Goal: Contribute content: Contribute content

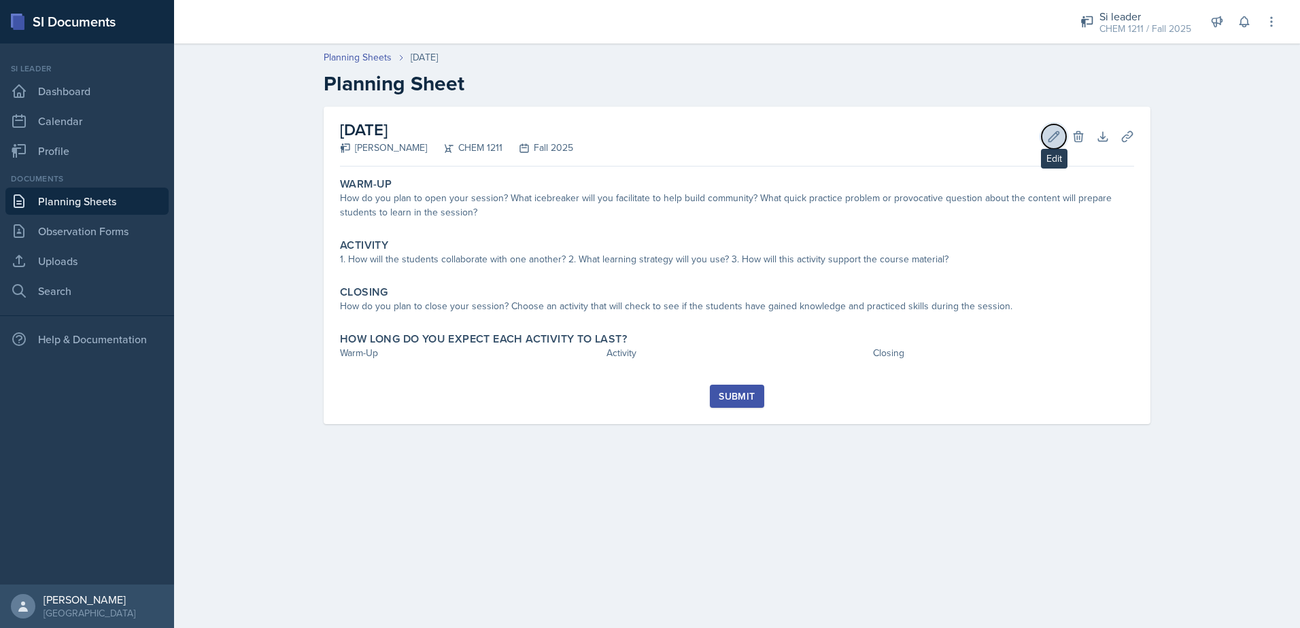
click at [1054, 137] on icon at bounding box center [1054, 137] width 14 height 14
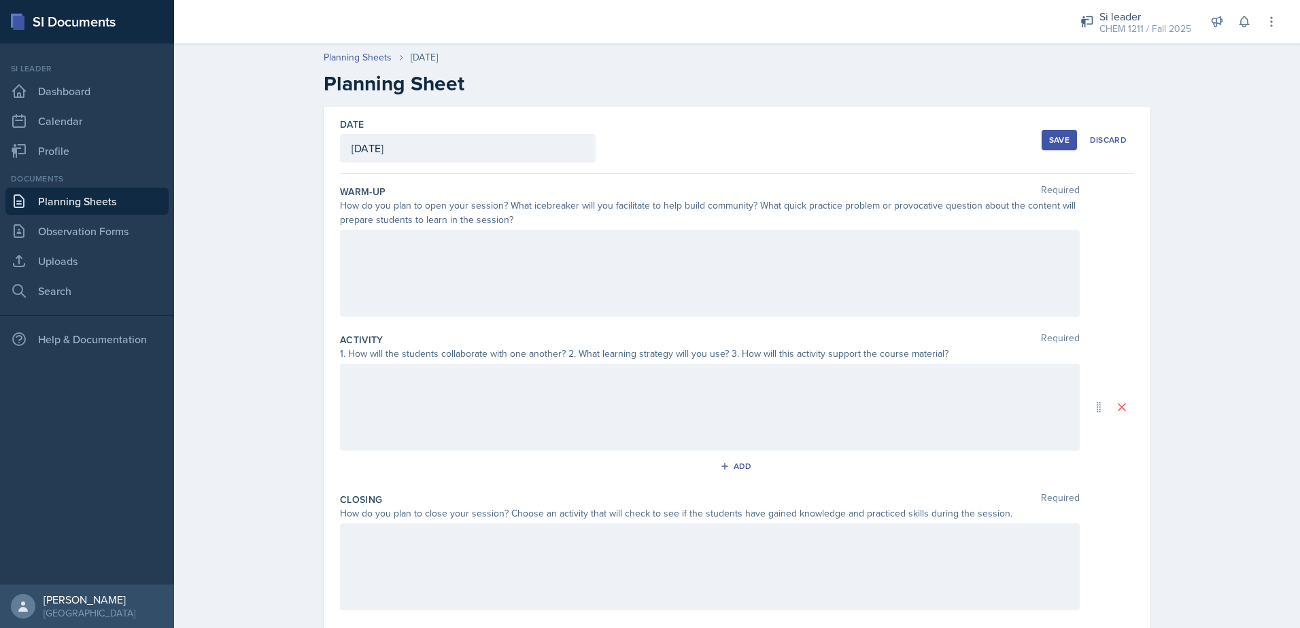
drag, startPoint x: 764, startPoint y: 467, endPoint x: 755, endPoint y: 464, distance: 9.9
click at [764, 465] on div "Add" at bounding box center [737, 469] width 794 height 26
click at [740, 462] on div "Add" at bounding box center [737, 466] width 29 height 11
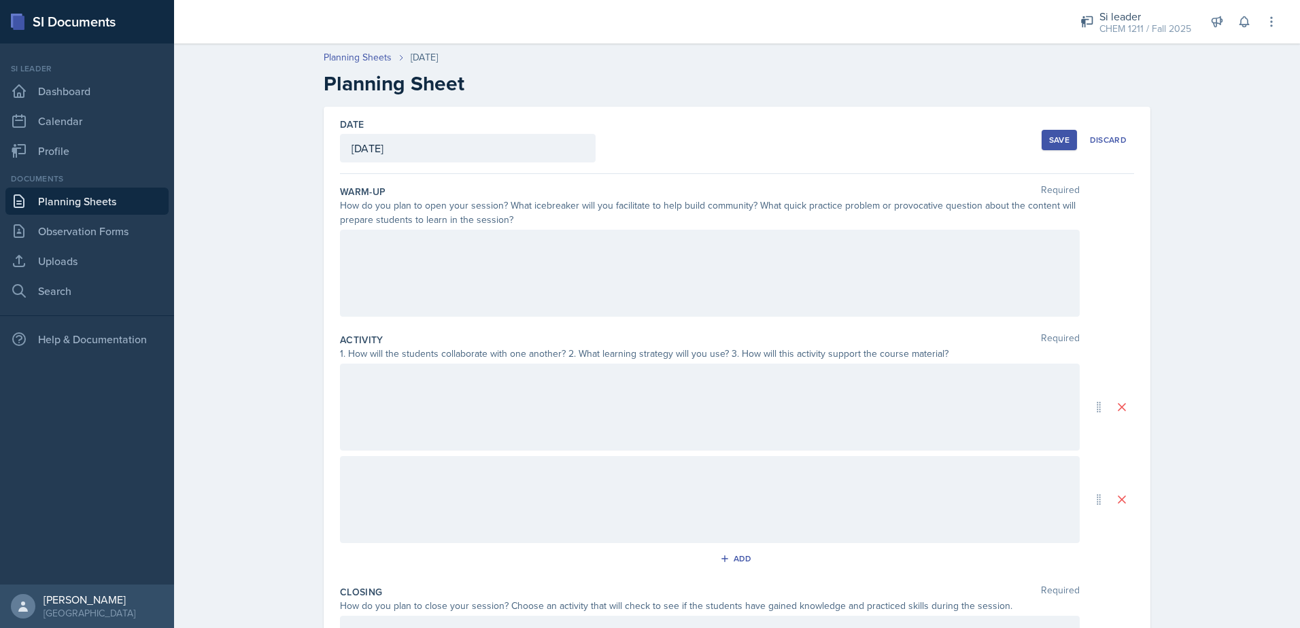
click at [715, 507] on div at bounding box center [710, 499] width 740 height 87
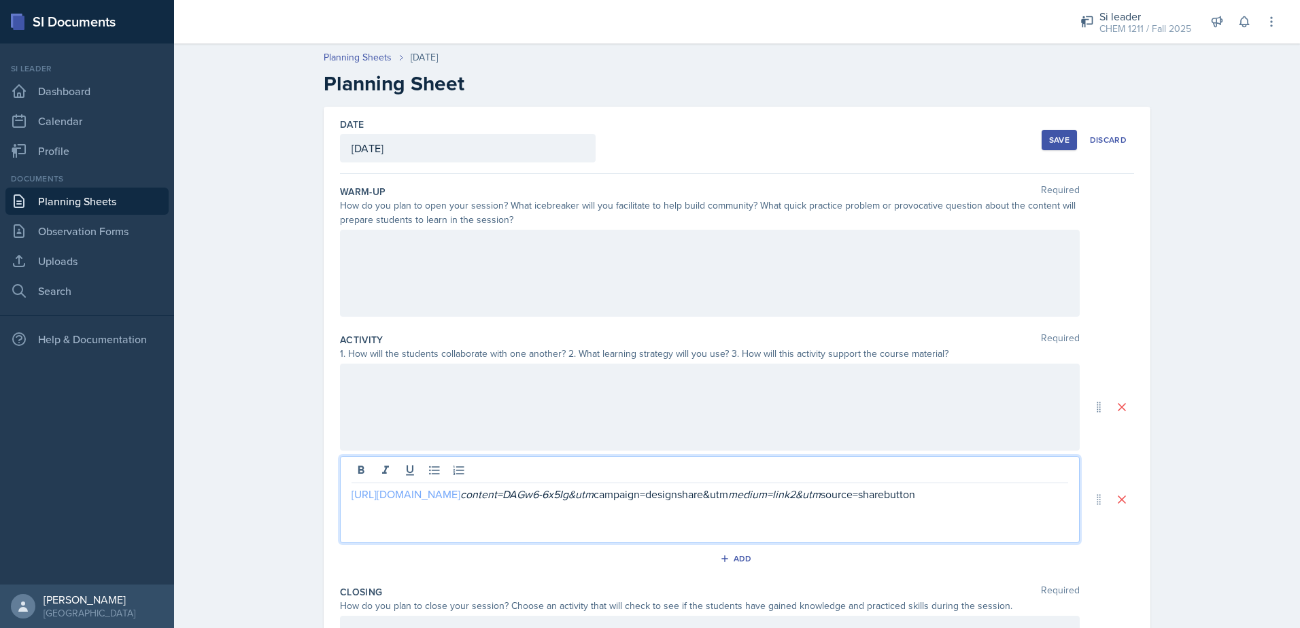
click at [460, 494] on link "[URL][DOMAIN_NAME]" at bounding box center [406, 494] width 109 height 15
click at [580, 250] on div at bounding box center [710, 273] width 740 height 87
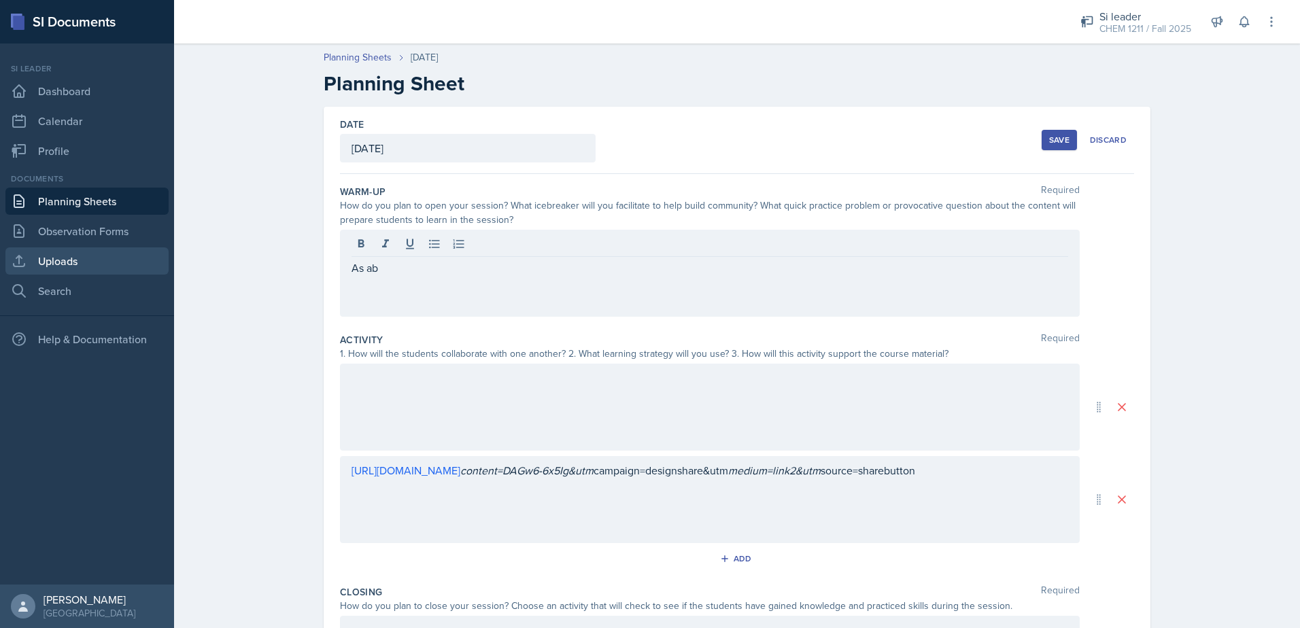
click at [74, 267] on link "Uploads" at bounding box center [86, 261] width 163 height 27
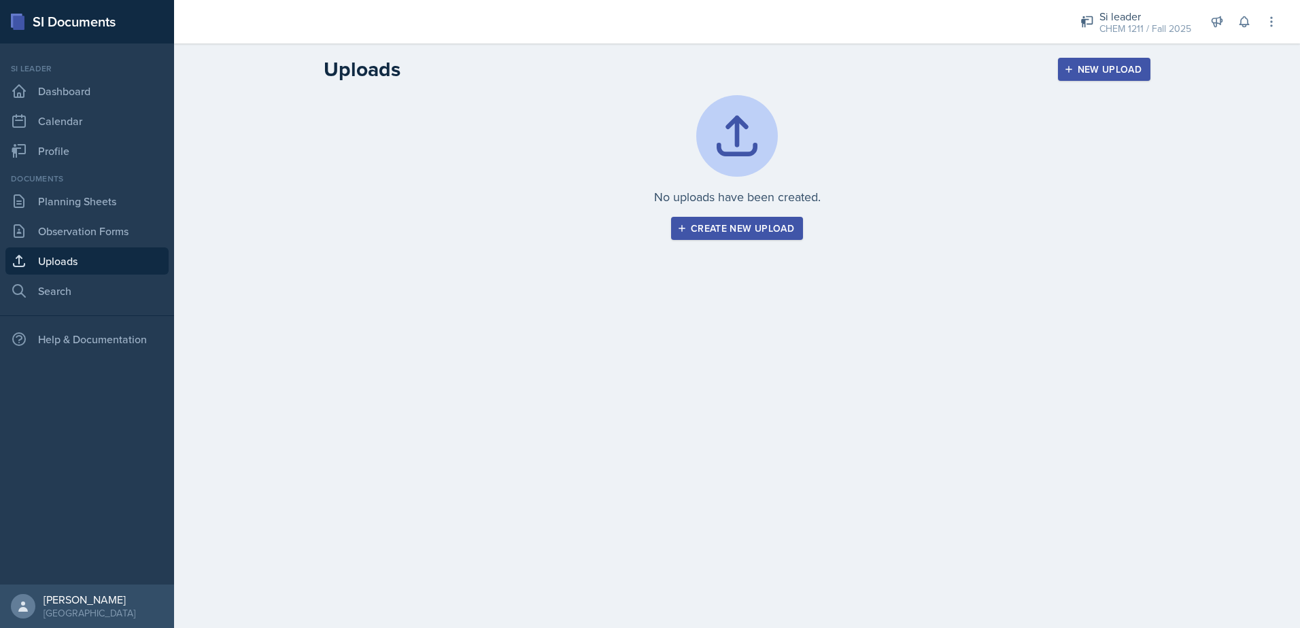
click at [793, 228] on div "Create new upload" at bounding box center [737, 228] width 114 height 11
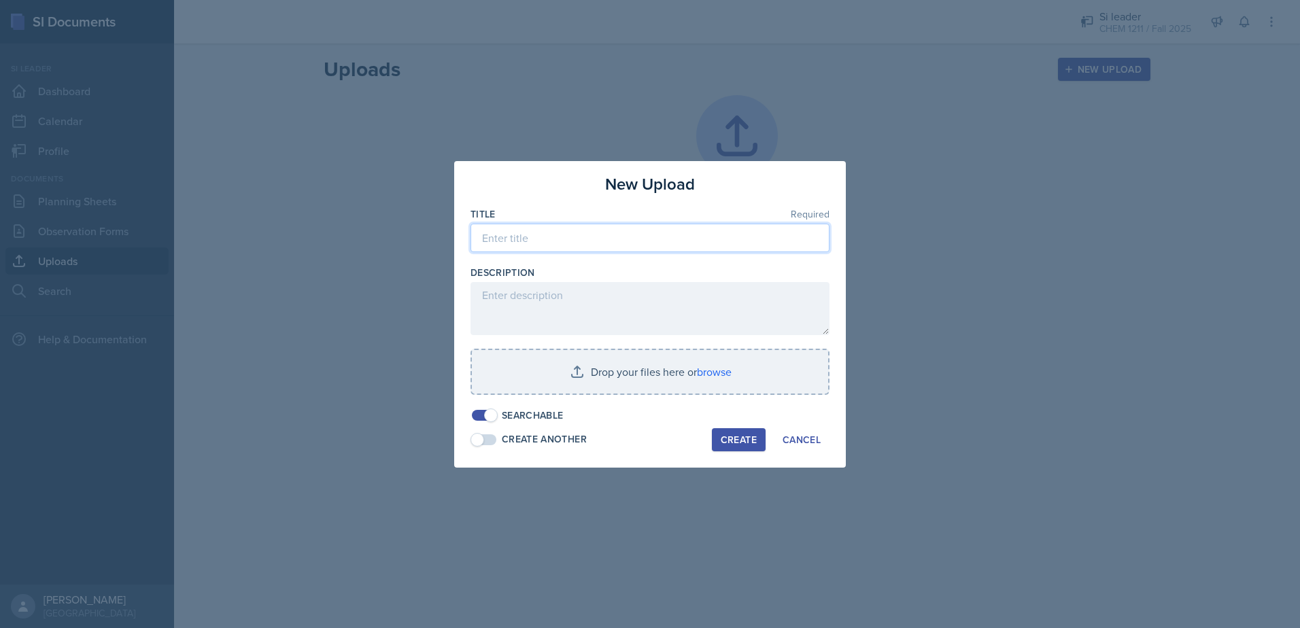
click at [562, 241] on input at bounding box center [650, 238] width 359 height 29
type input "Draw a Card"
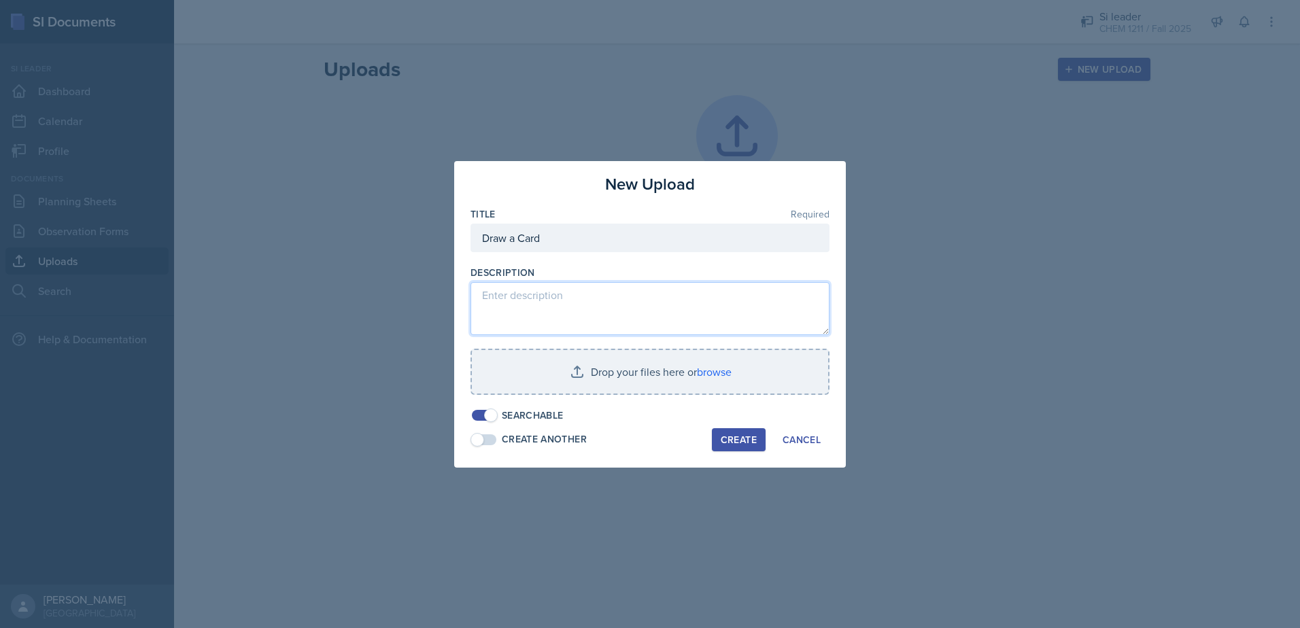
click at [740, 312] on textarea at bounding box center [650, 308] width 359 height 53
type textarea "Ice breaker activity wher"
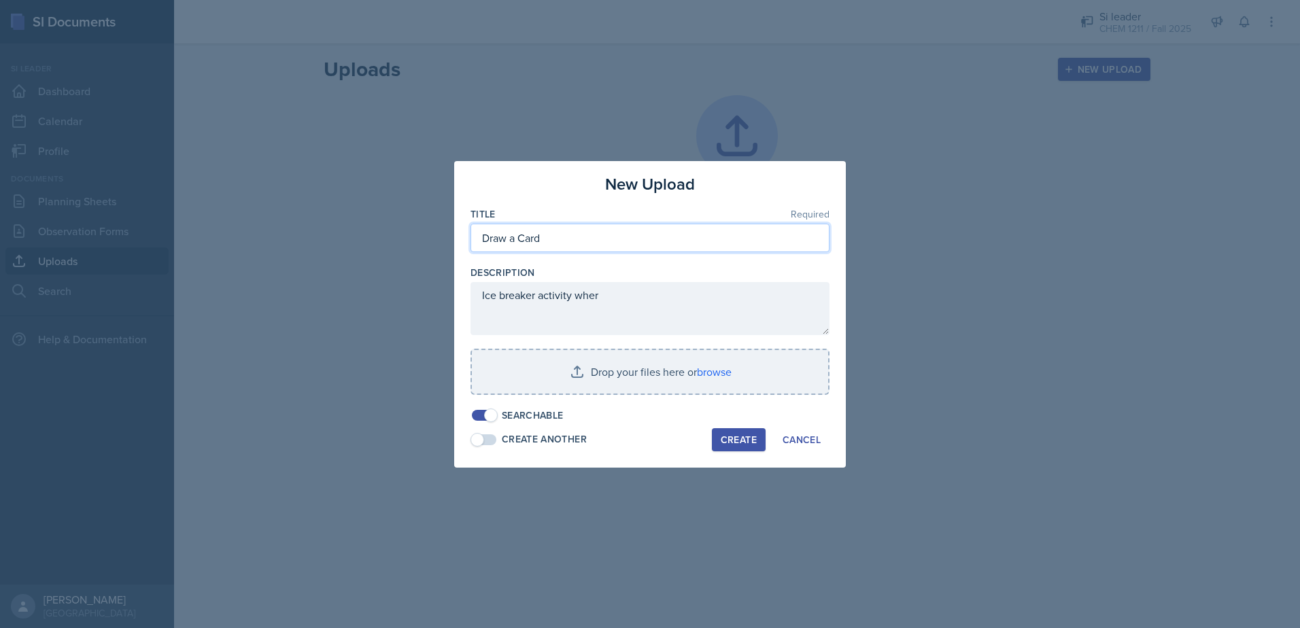
click at [554, 248] on input "Draw a Card" at bounding box center [650, 238] width 359 height 29
type input "Draw a Card_Icebreaker"
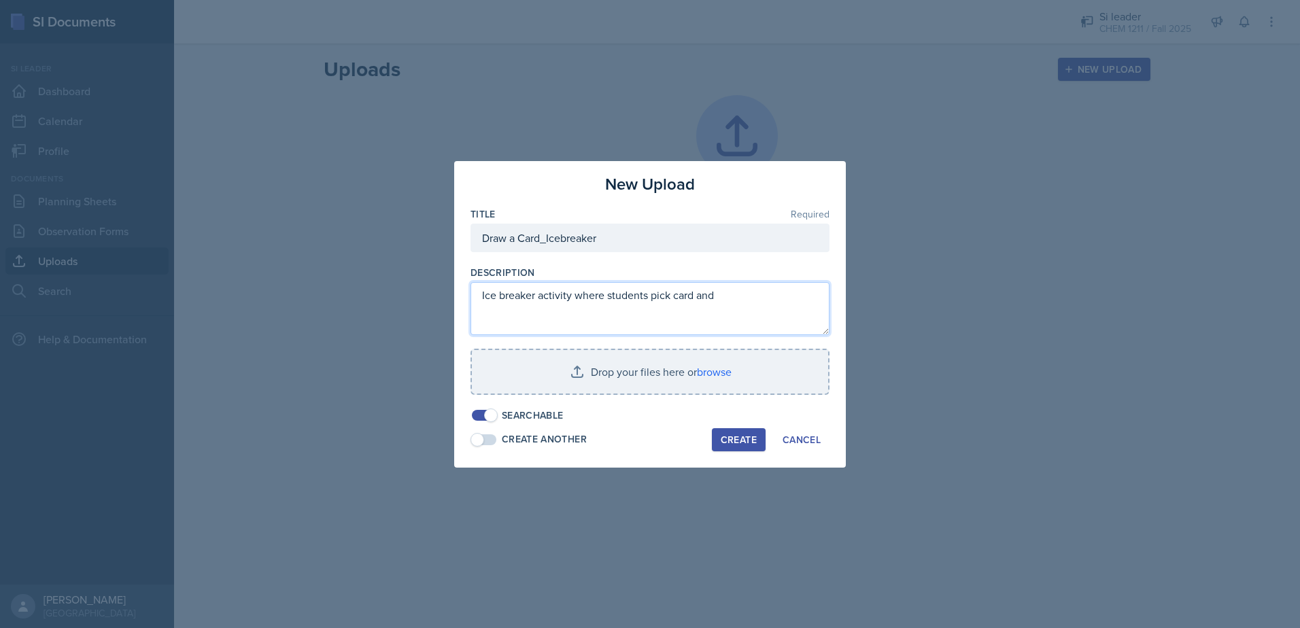
click at [668, 298] on textarea "Ice breaker activity where students pick card and" at bounding box center [650, 308] width 359 height 53
click at [747, 300] on textarea "Ice breaker activity where students pick a card and" at bounding box center [650, 308] width 359 height 53
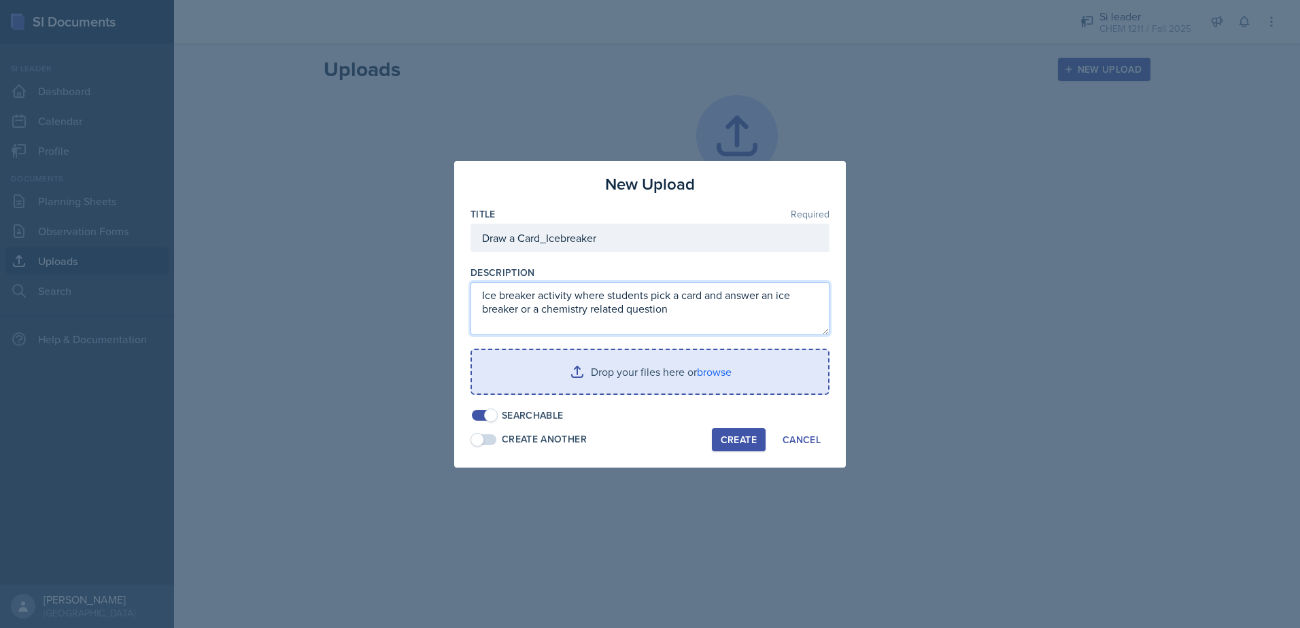
type textarea "Ice breaker activity where students pick a card and answer an ice breaker or a …"
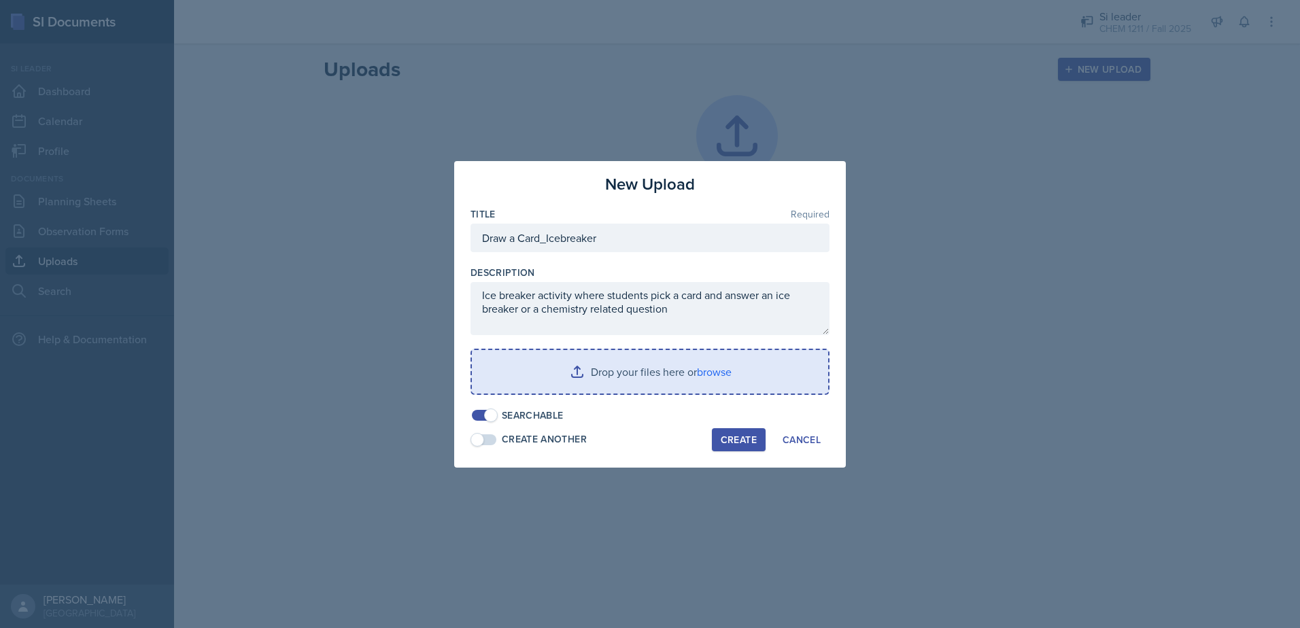
click at [716, 369] on input "file" at bounding box center [650, 372] width 356 height 44
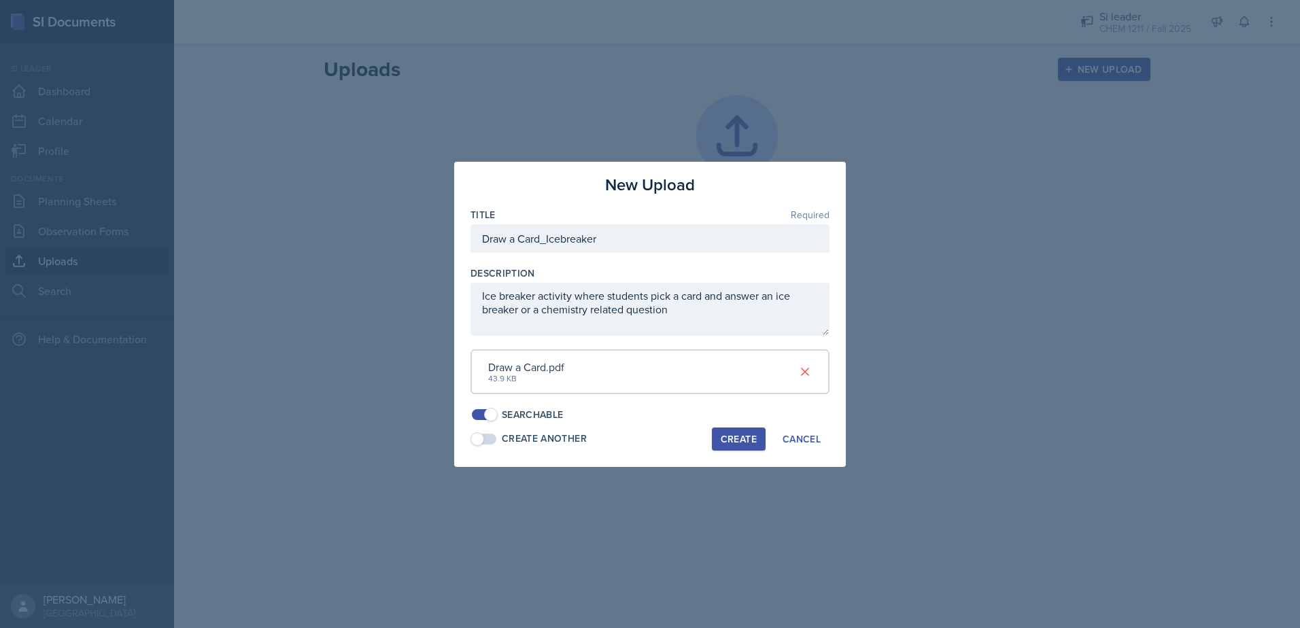
click at [717, 437] on button "Create" at bounding box center [739, 439] width 54 height 23
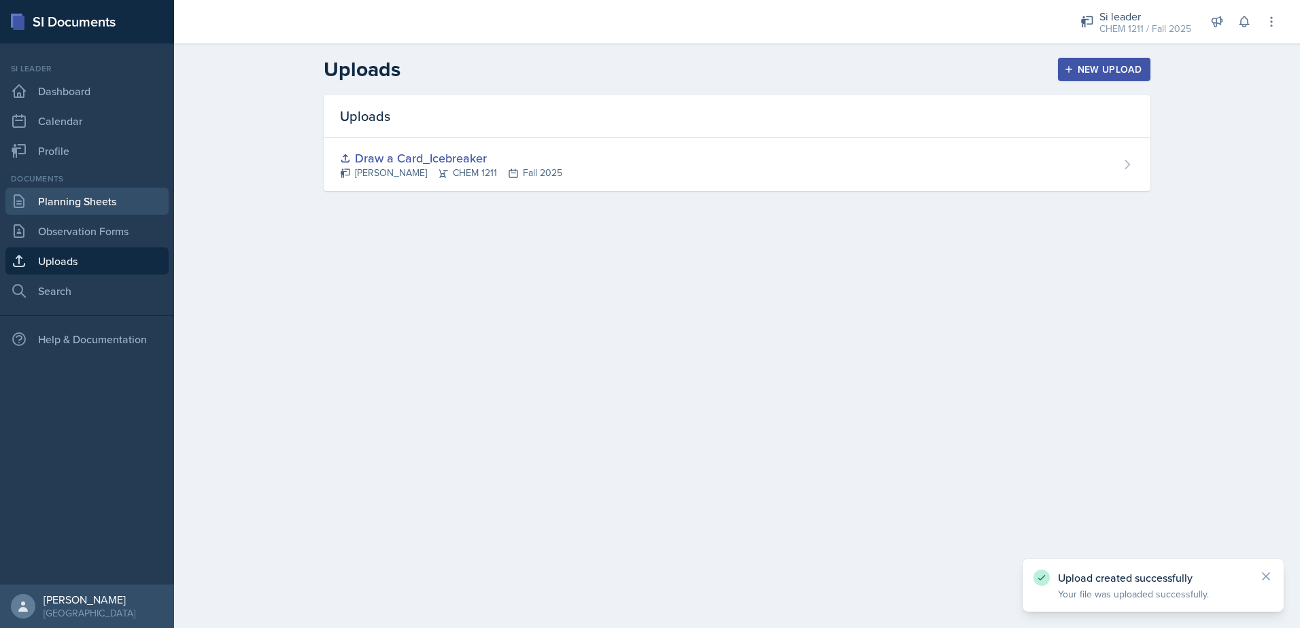
click at [104, 207] on link "Planning Sheets" at bounding box center [86, 201] width 163 height 27
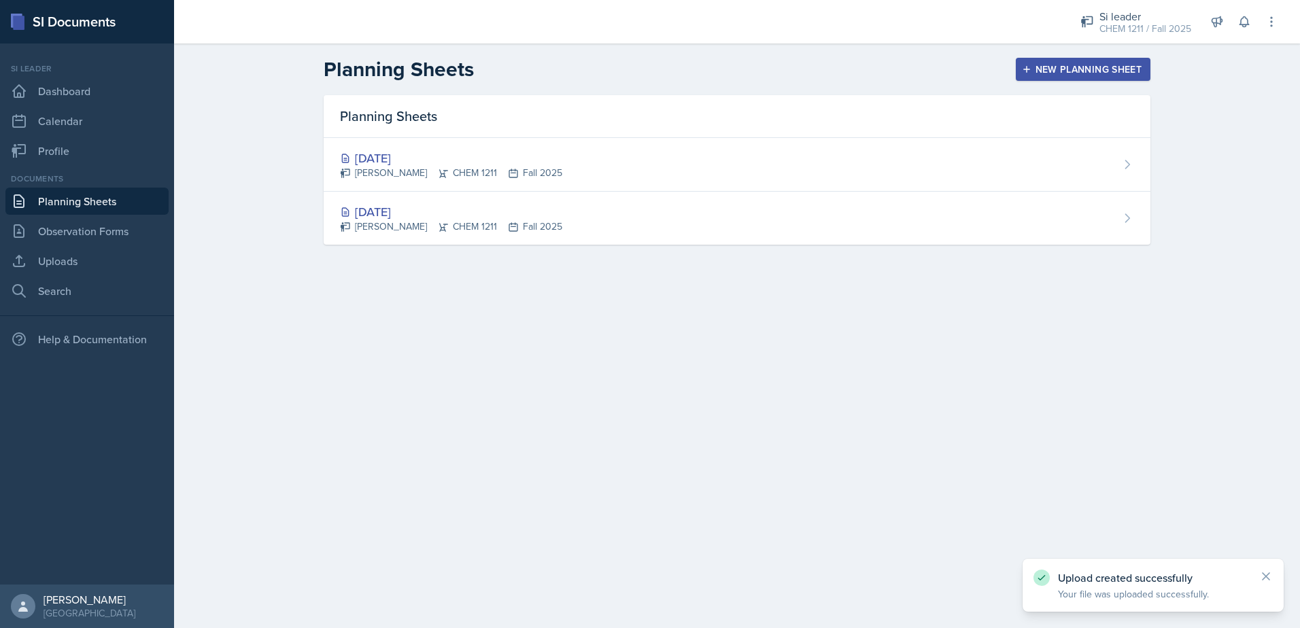
click at [375, 224] on div "[PERSON_NAME] CHEM 1211 Fall 2025" at bounding box center [451, 227] width 222 height 14
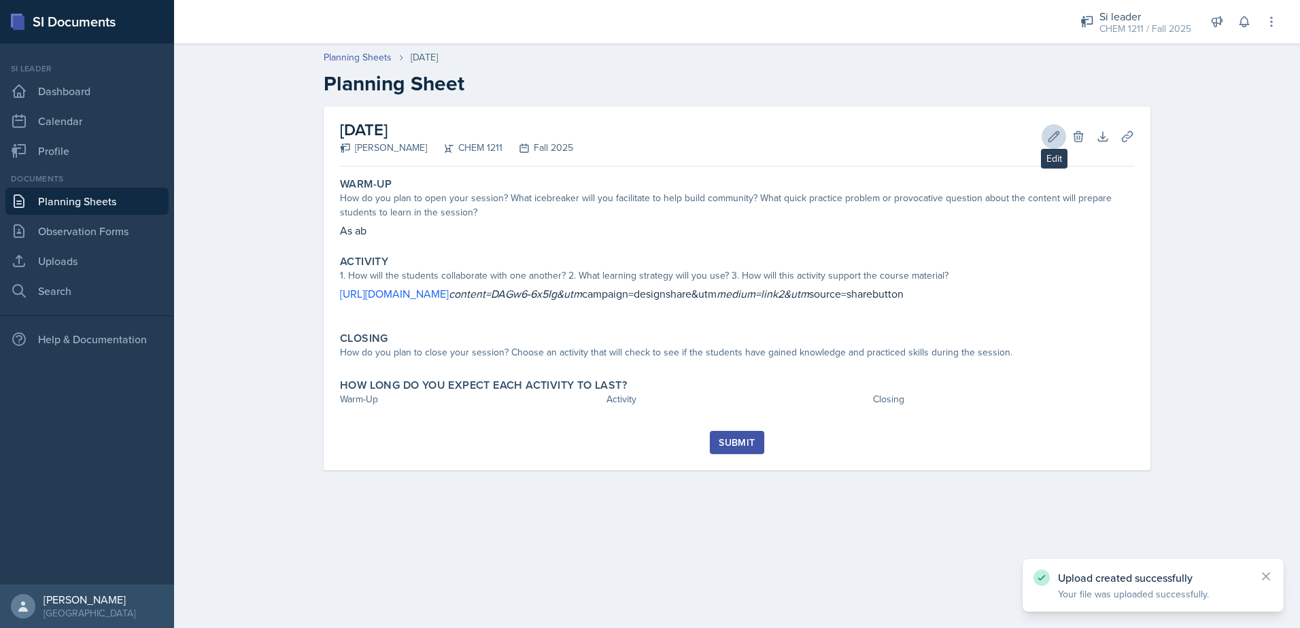
click at [1042, 135] on div "Edit Delete" at bounding box center [1060, 137] width 49 height 14
click at [1049, 147] on button "Edit" at bounding box center [1054, 136] width 24 height 24
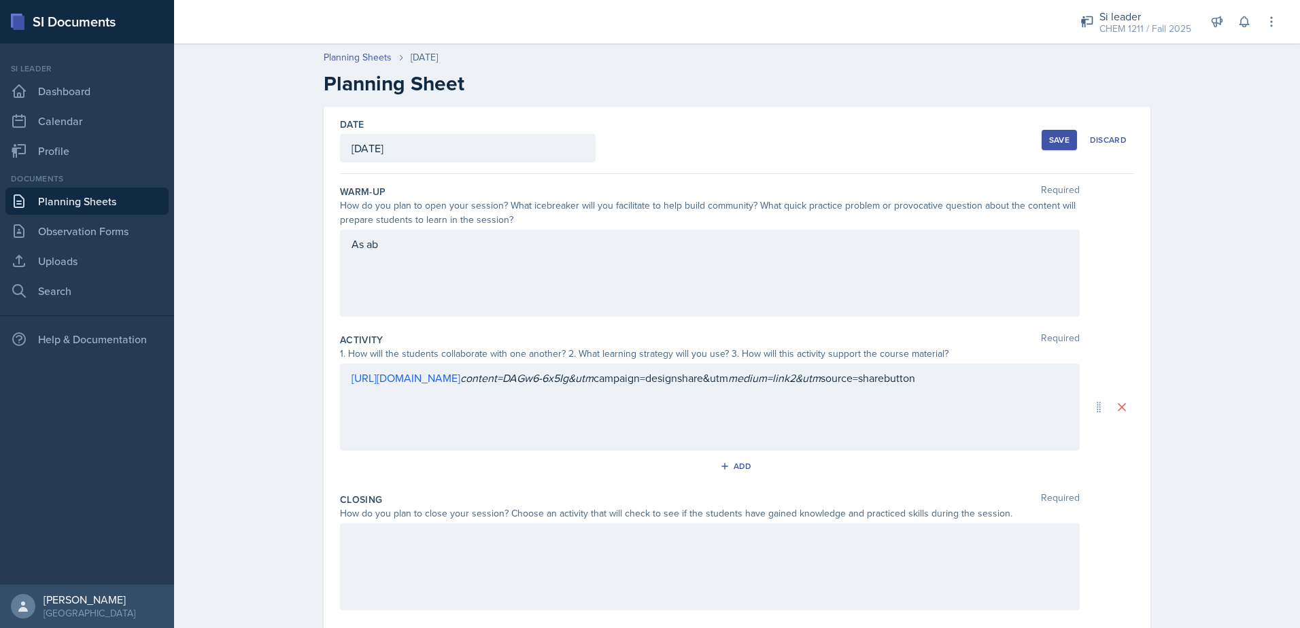
click at [1042, 137] on button "Save" at bounding box center [1059, 140] width 35 height 20
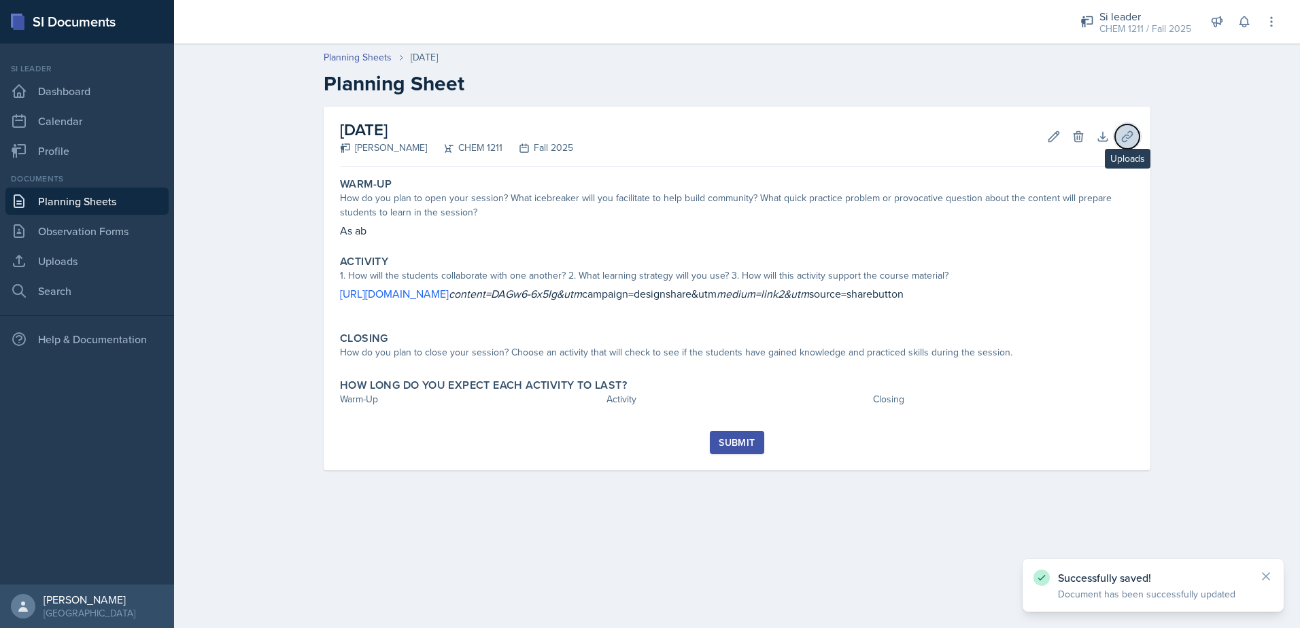
click at [1124, 137] on icon at bounding box center [1127, 136] width 10 height 10
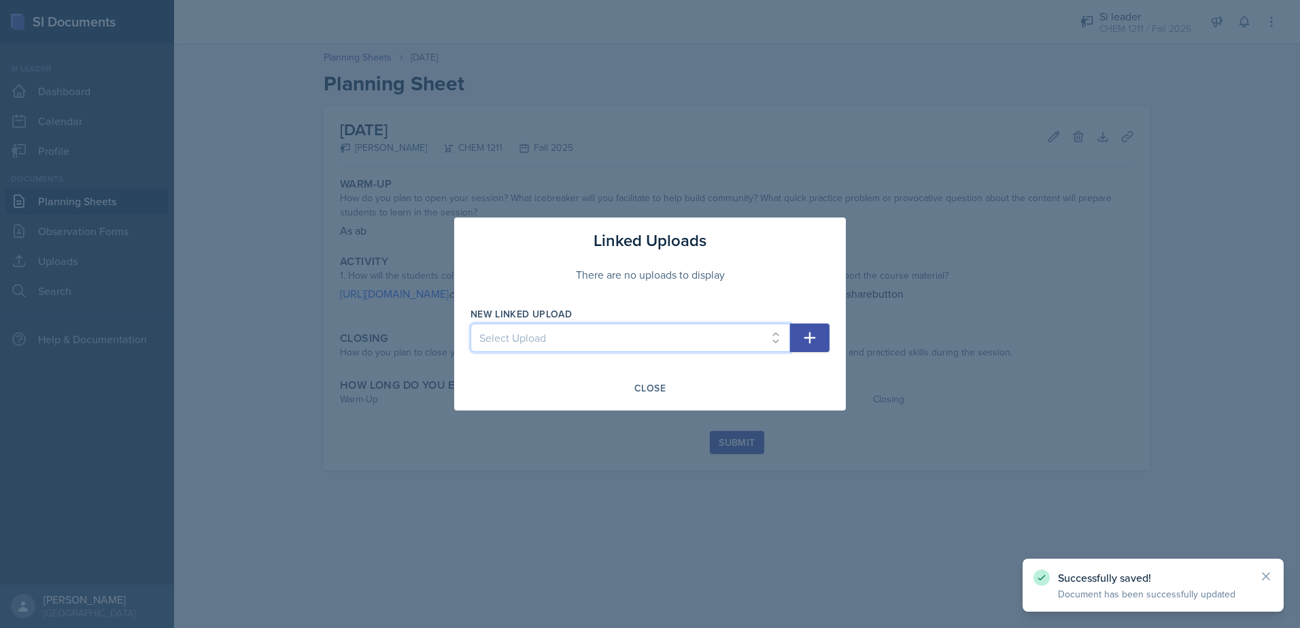
click at [760, 327] on select "Select Upload Draw a Card_Icebreaker" at bounding box center [631, 338] width 320 height 29
click at [637, 399] on button "Close" at bounding box center [650, 388] width 49 height 23
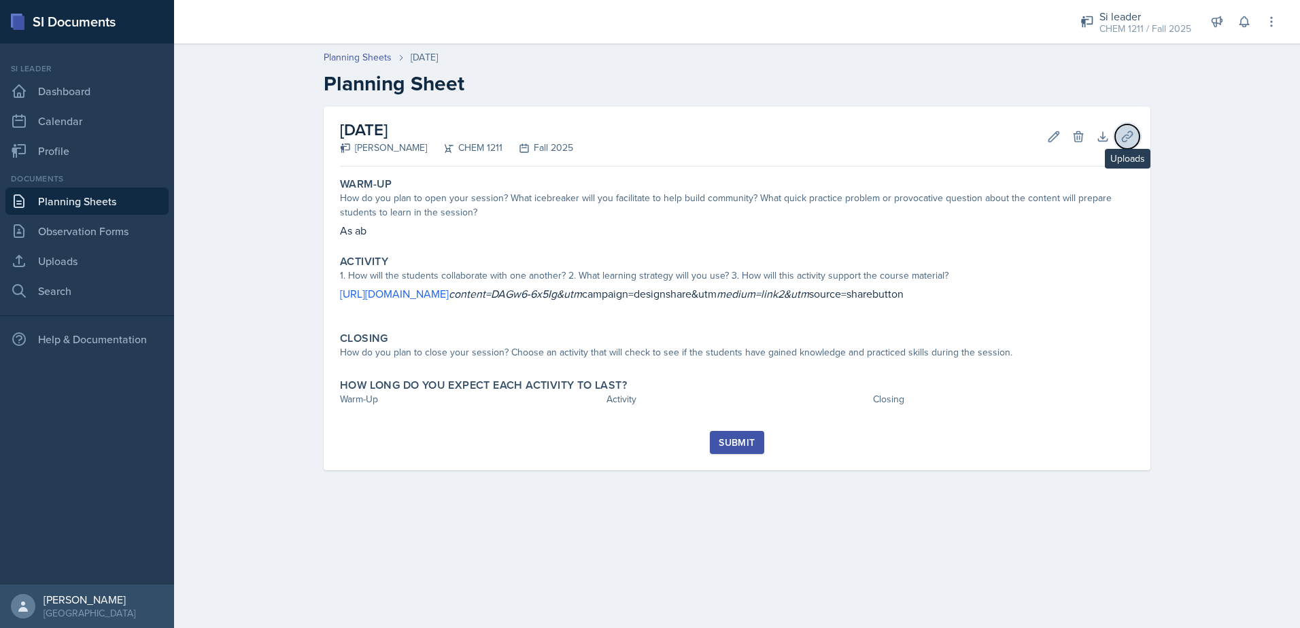
click at [1129, 135] on icon at bounding box center [1127, 136] width 10 height 10
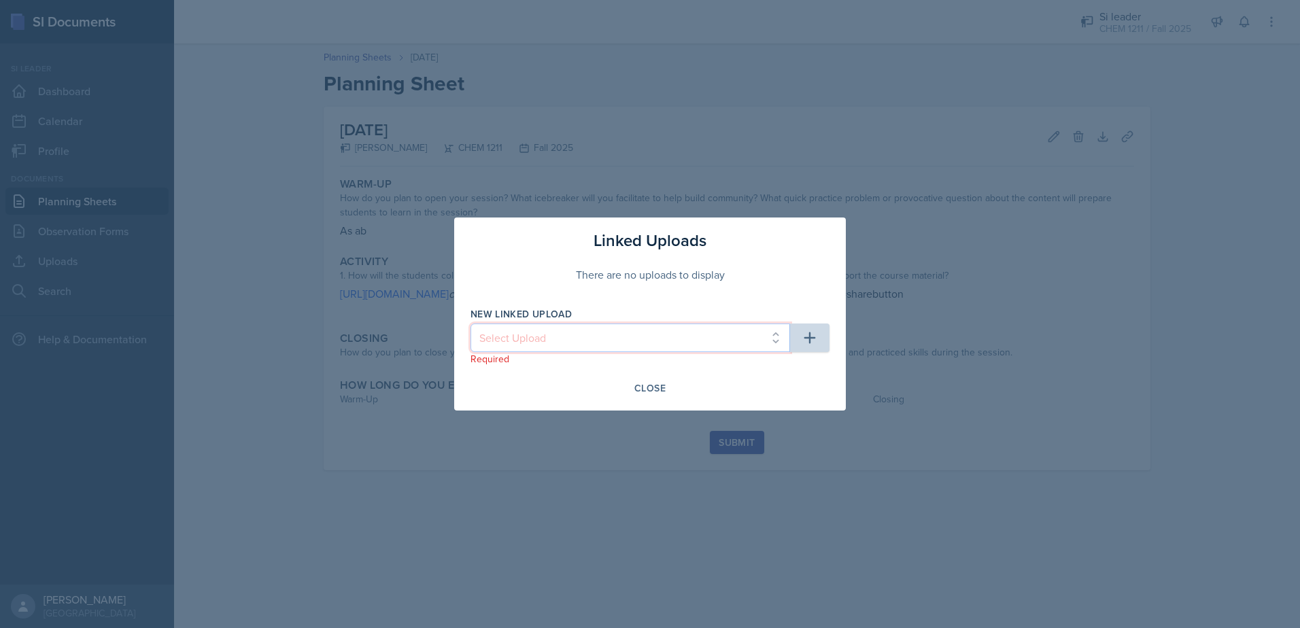
click at [675, 341] on select "Select Upload Draw a Card_Icebreaker" at bounding box center [631, 338] width 320 height 29
select select "e62e70aa-921b-4076-b45b-e03786214ddc"
click at [471, 324] on select "Select Upload Draw a Card_Icebreaker" at bounding box center [631, 338] width 320 height 29
click at [813, 334] on icon "button" at bounding box center [810, 338] width 16 height 16
select select
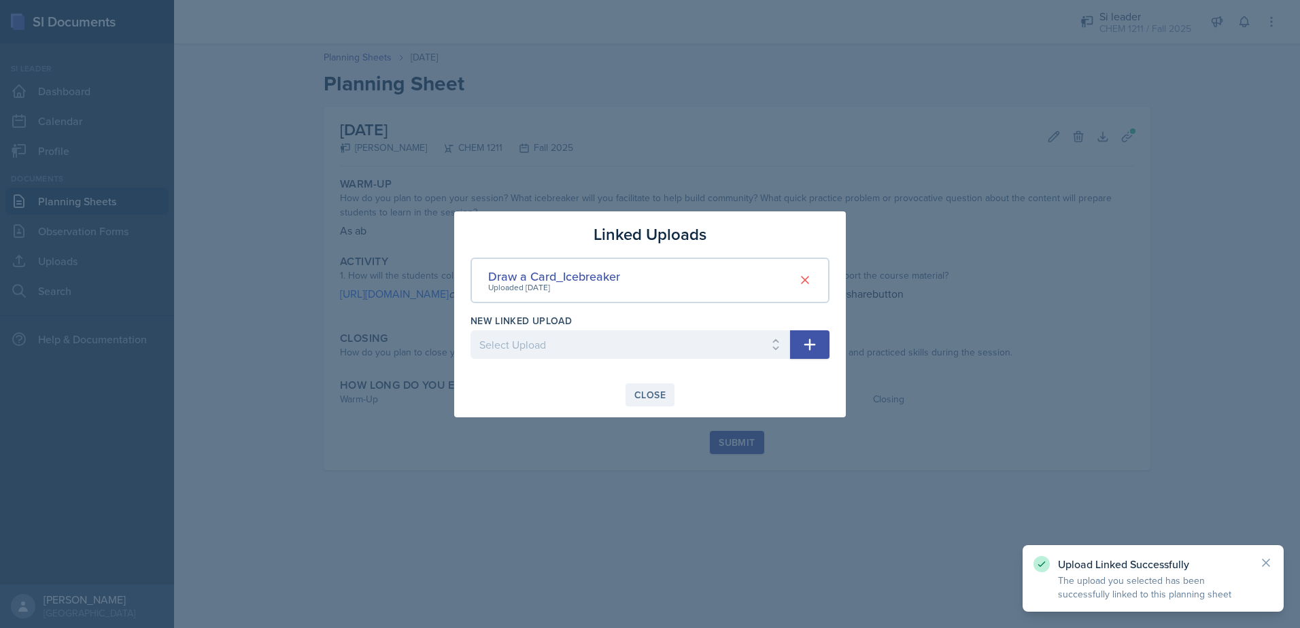
click at [658, 396] on div "Close" at bounding box center [649, 395] width 31 height 11
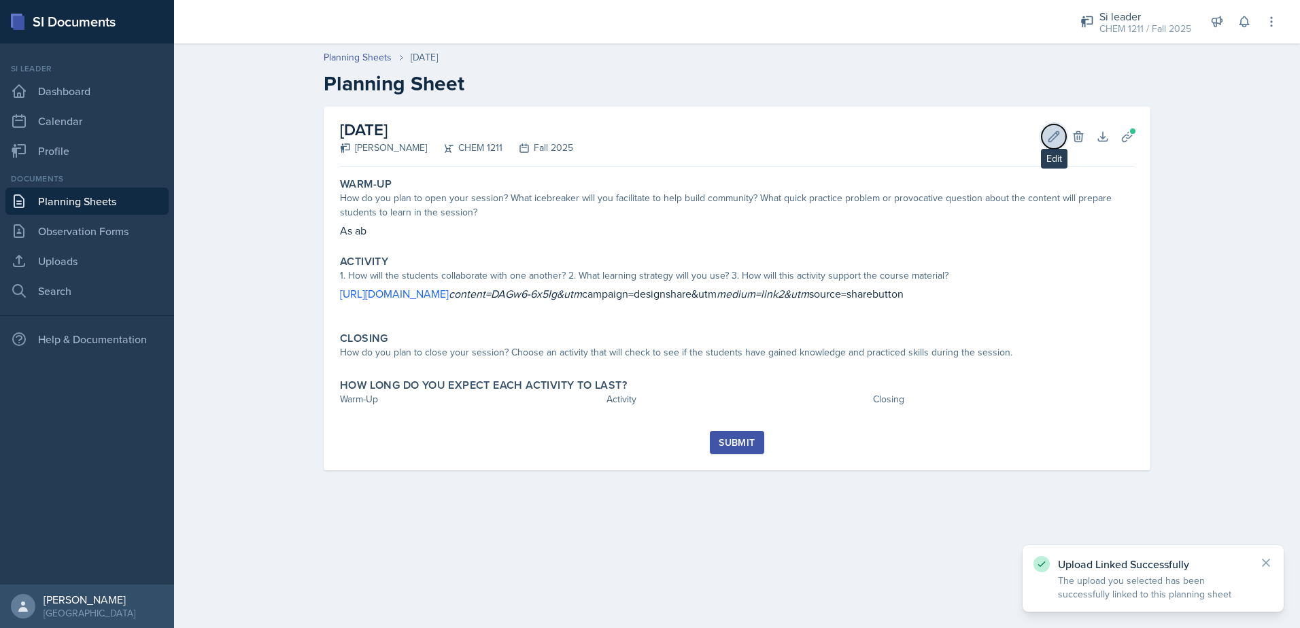
click at [1050, 145] on button "Edit" at bounding box center [1054, 136] width 24 height 24
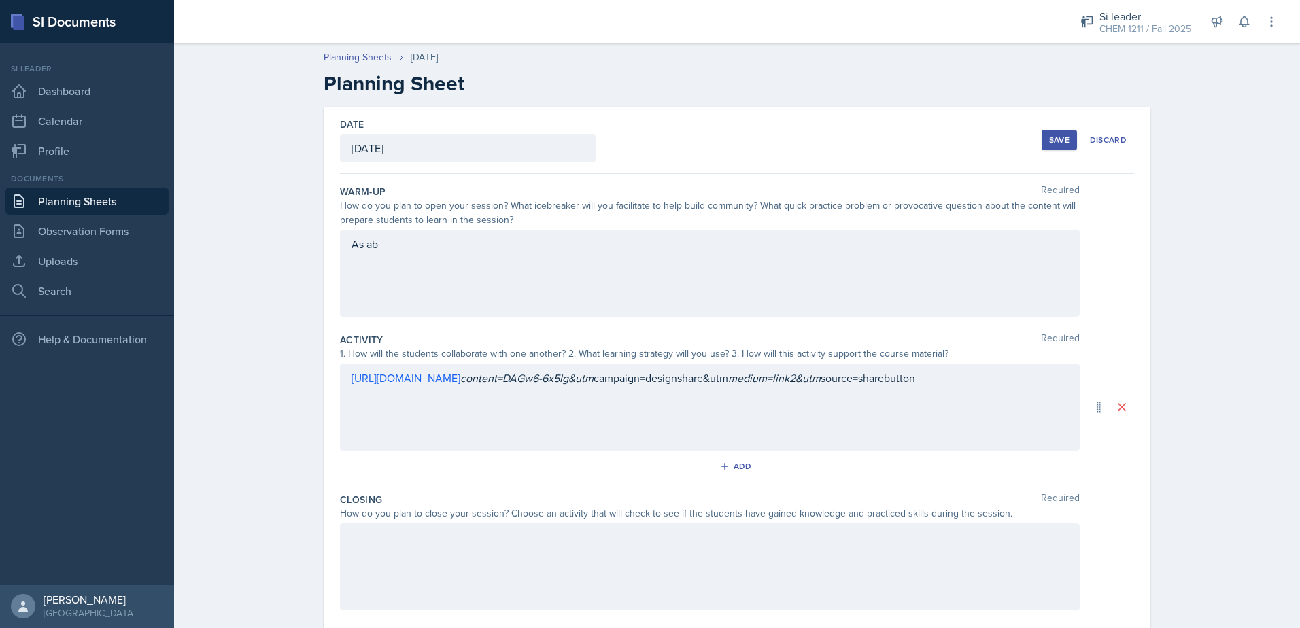
click at [512, 276] on div "As ab" at bounding box center [710, 273] width 740 height 87
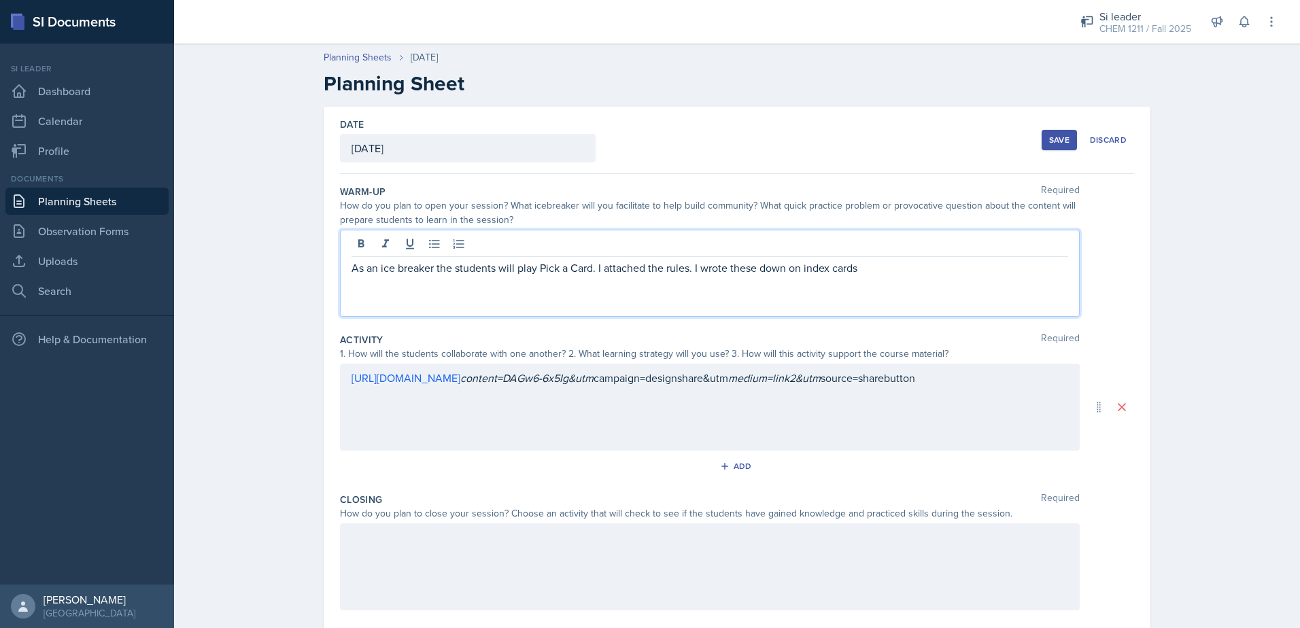
click at [709, 270] on p "As an ice breaker the students will play Pick a Card. I attached the rules. I w…" at bounding box center [710, 268] width 717 height 16
click at [709, 269] on p "As an ice breaker the students will play Pick a Card. I attached the rules. I w…" at bounding box center [710, 268] width 717 height 16
click at [775, 273] on p "As an ice breaker the students will play Pick a Card. I attached the rules. I p…" at bounding box center [710, 268] width 717 height 16
drag, startPoint x: 883, startPoint y: 270, endPoint x: 897, endPoint y: 273, distance: 13.9
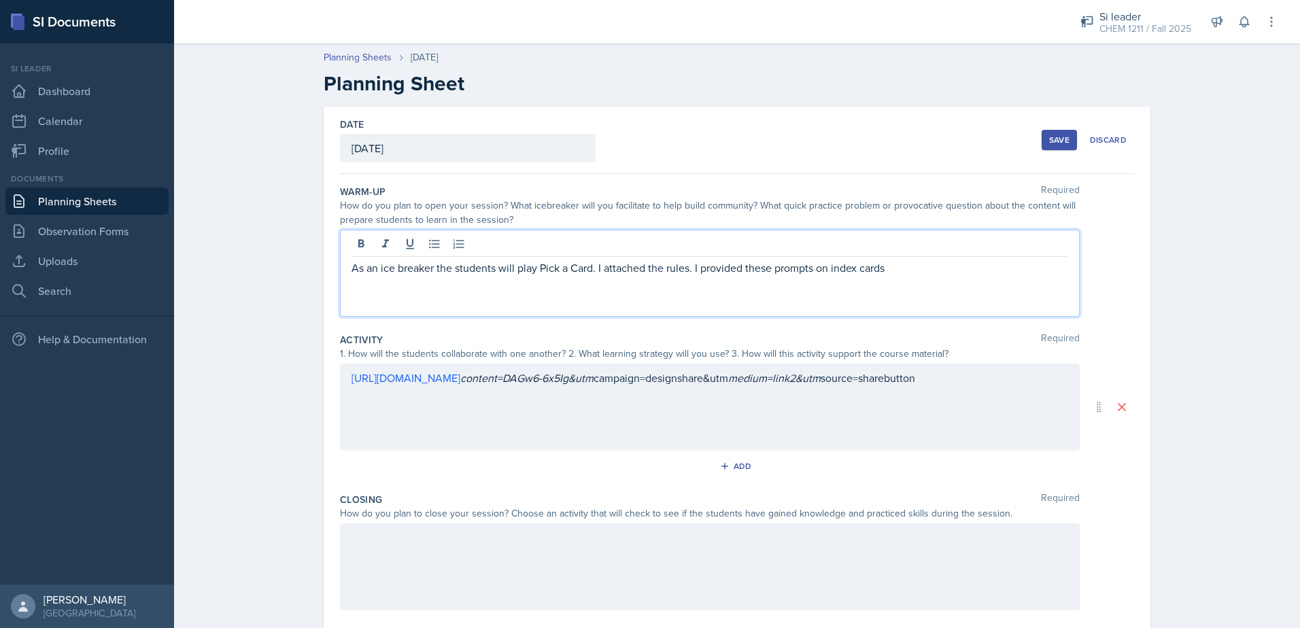
click at [884, 270] on p "As an ice breaker the students will play Pick a Card. I attached the rules. I p…" at bounding box center [710, 268] width 717 height 16
click at [685, 275] on p "As an ice breaker the students will play Pick a Card. I attached the rules. I p…" at bounding box center [710, 268] width 717 height 16
click at [782, 269] on p "As an ice breaker the students will play Pick a Card. I attached the rules and …" at bounding box center [710, 268] width 717 height 16
click at [815, 269] on p "As an ice breaker the students will play Pick a Card. I attached the rules and …" at bounding box center [710, 268] width 717 height 16
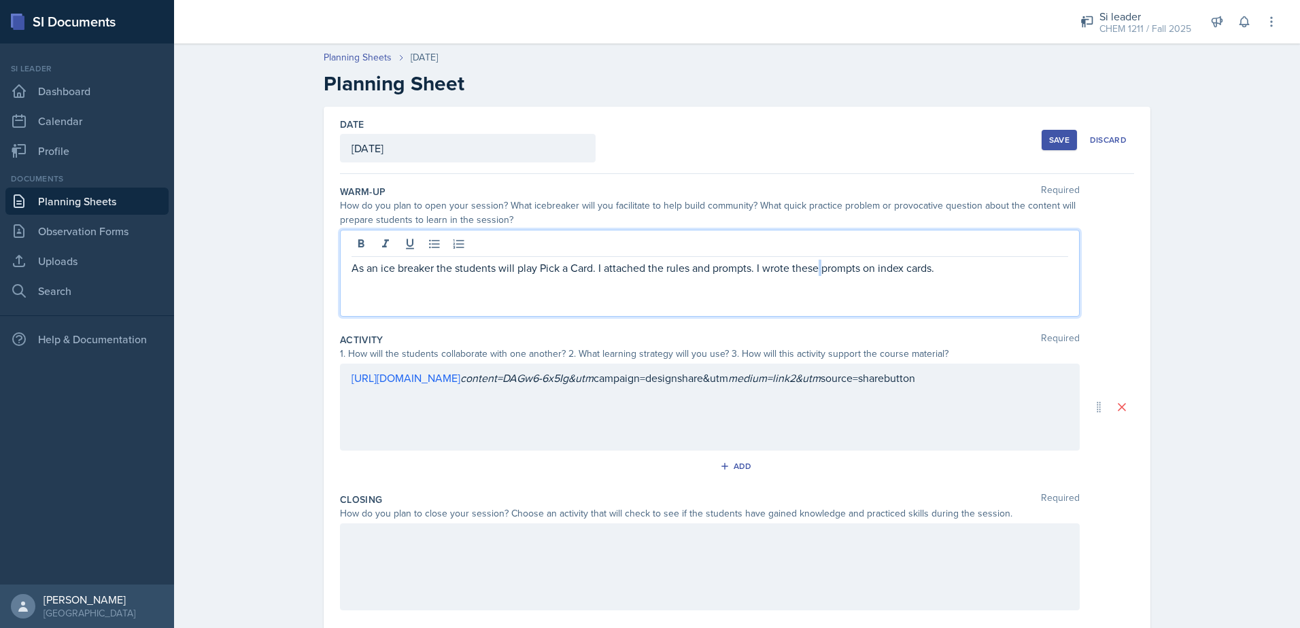
click at [815, 269] on p "As an ice breaker the students will play Pick a Card. I attached the rules and …" at bounding box center [710, 268] width 717 height 16
click at [807, 269] on p "As an ice breaker the students will play Pick a Card. I attached the rules and …" at bounding box center [710, 268] width 717 height 16
click at [916, 270] on p "As an ice breaker the students will play Pick a Card. I attached the rules and …" at bounding box center [710, 268] width 717 height 16
click at [939, 260] on p "As an ice breaker the students will play Pick a Card. I attached the rules and …" at bounding box center [710, 268] width 717 height 16
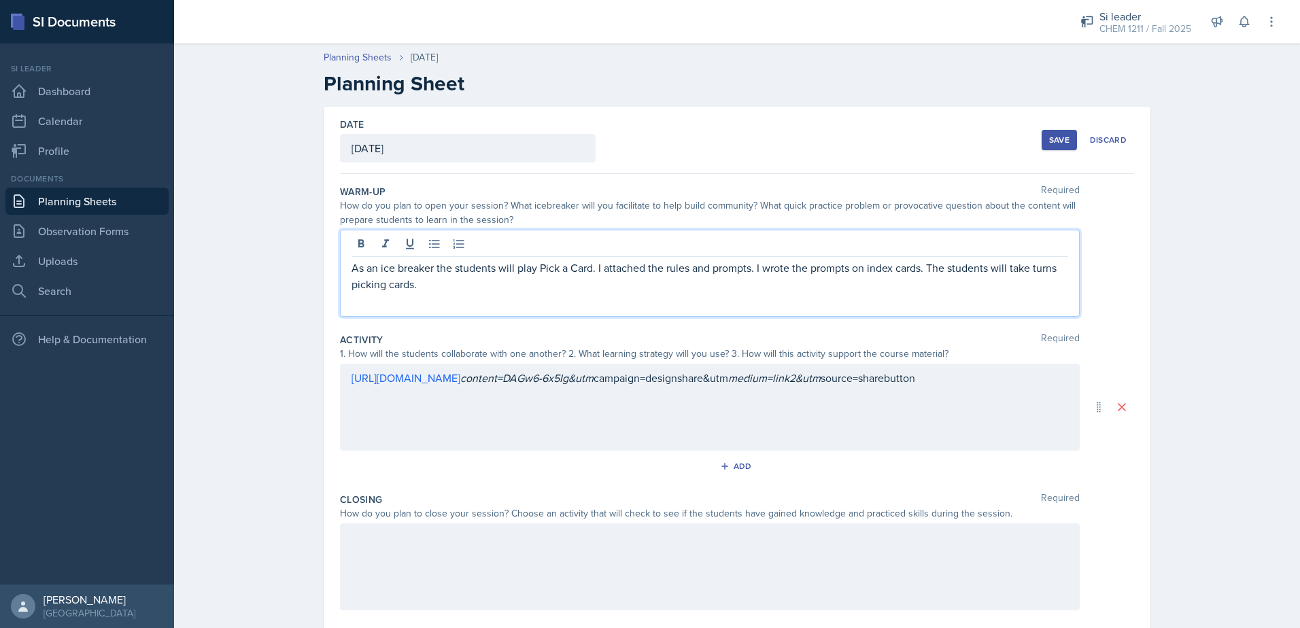
click at [454, 288] on p "As an ice breaker the students will play Pick a Card. I attached the rules and …" at bounding box center [710, 276] width 717 height 33
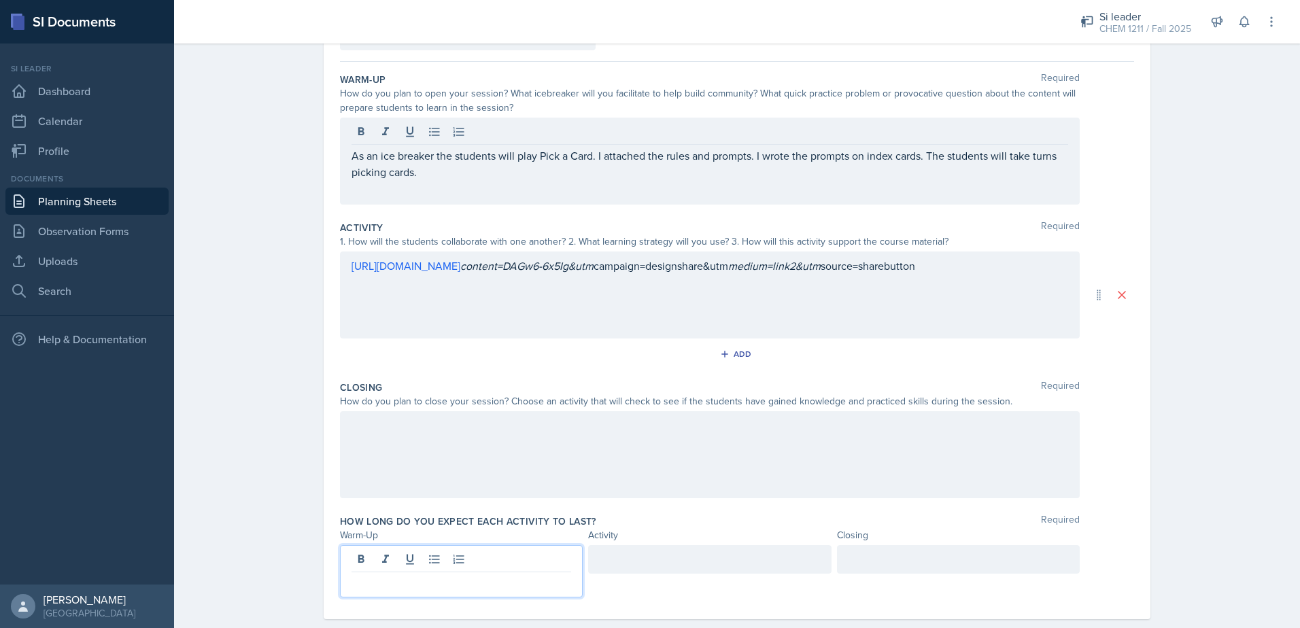
scroll to position [136, 0]
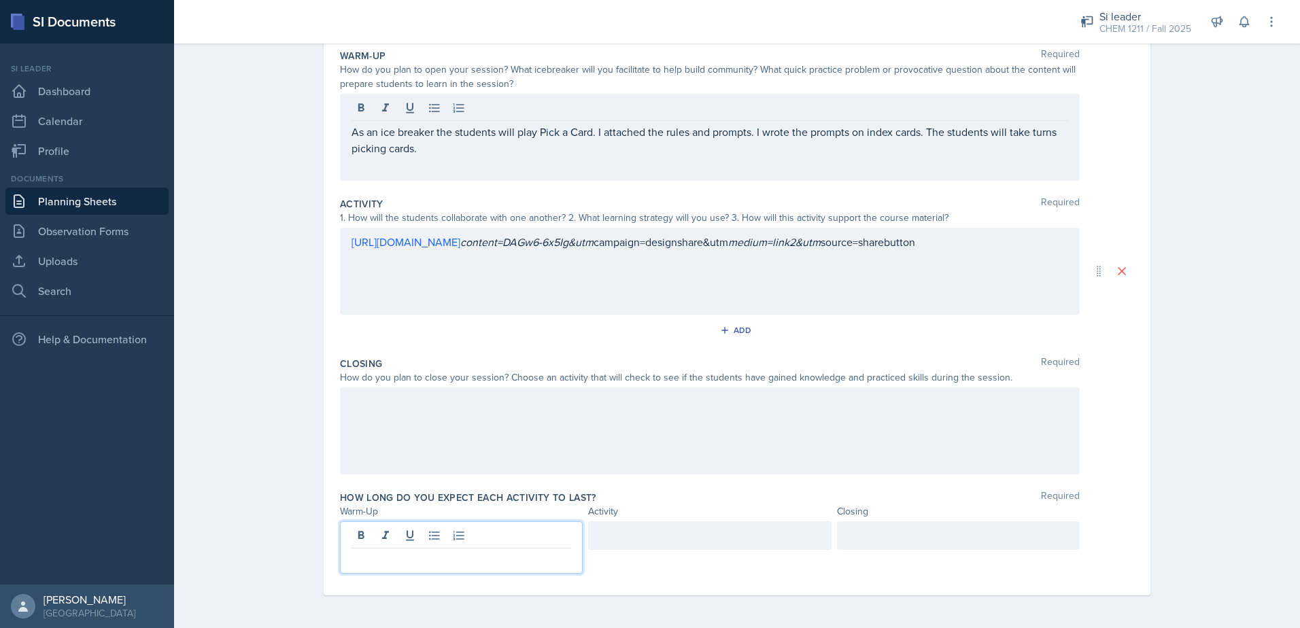
click at [397, 561] on p at bounding box center [462, 560] width 220 height 16
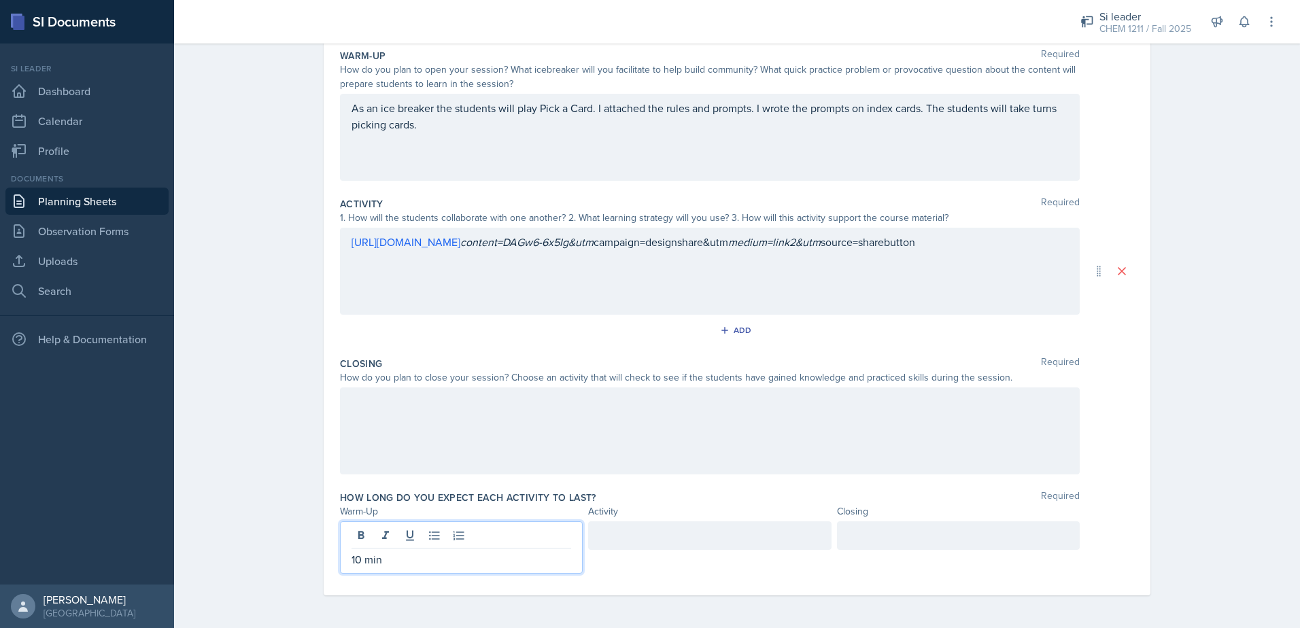
click at [433, 475] on div "Closing Required How do you plan to close your session? Choose an activity that…" at bounding box center [737, 419] width 794 height 134
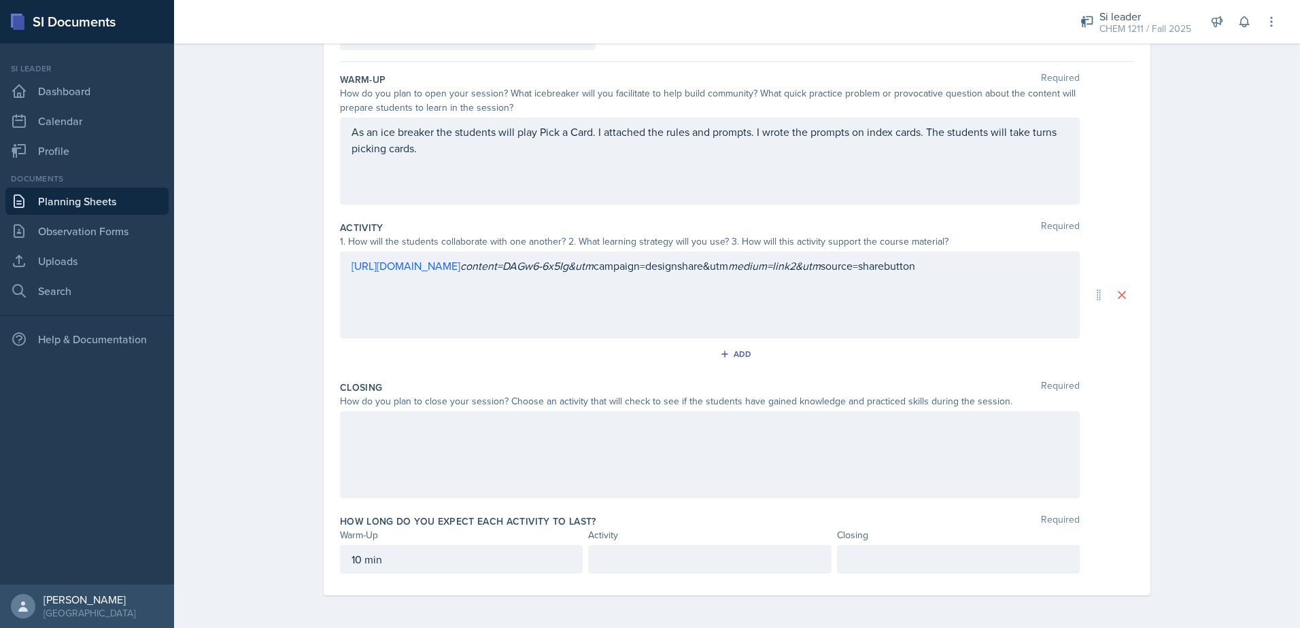
click at [864, 561] on p at bounding box center [959, 560] width 220 height 16
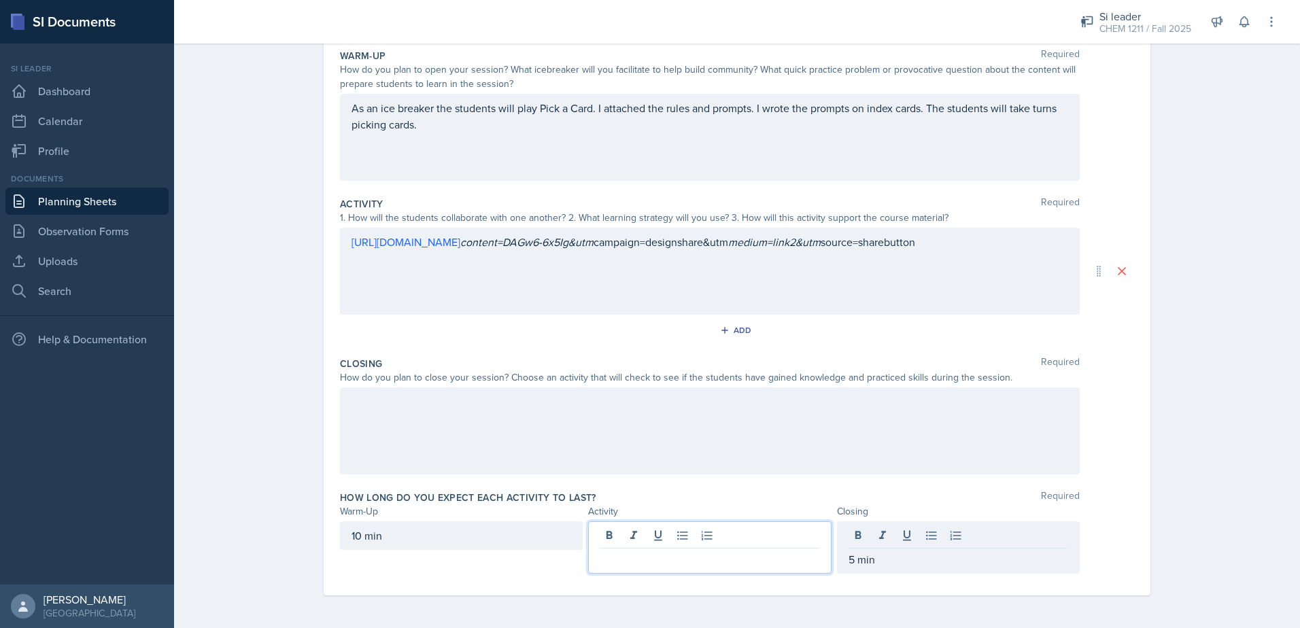
click at [694, 536] on div at bounding box center [709, 548] width 243 height 52
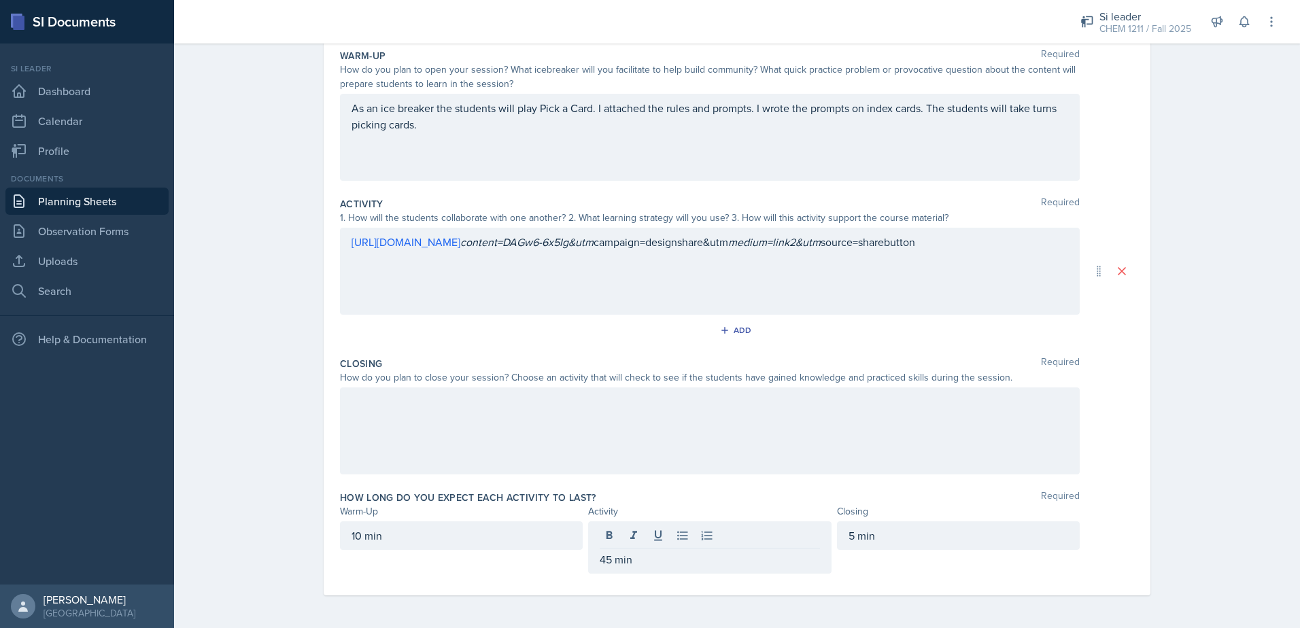
click at [528, 583] on div "How long do you expect each activity to last? Required Warm-Up Activity Closing…" at bounding box center [737, 535] width 794 height 99
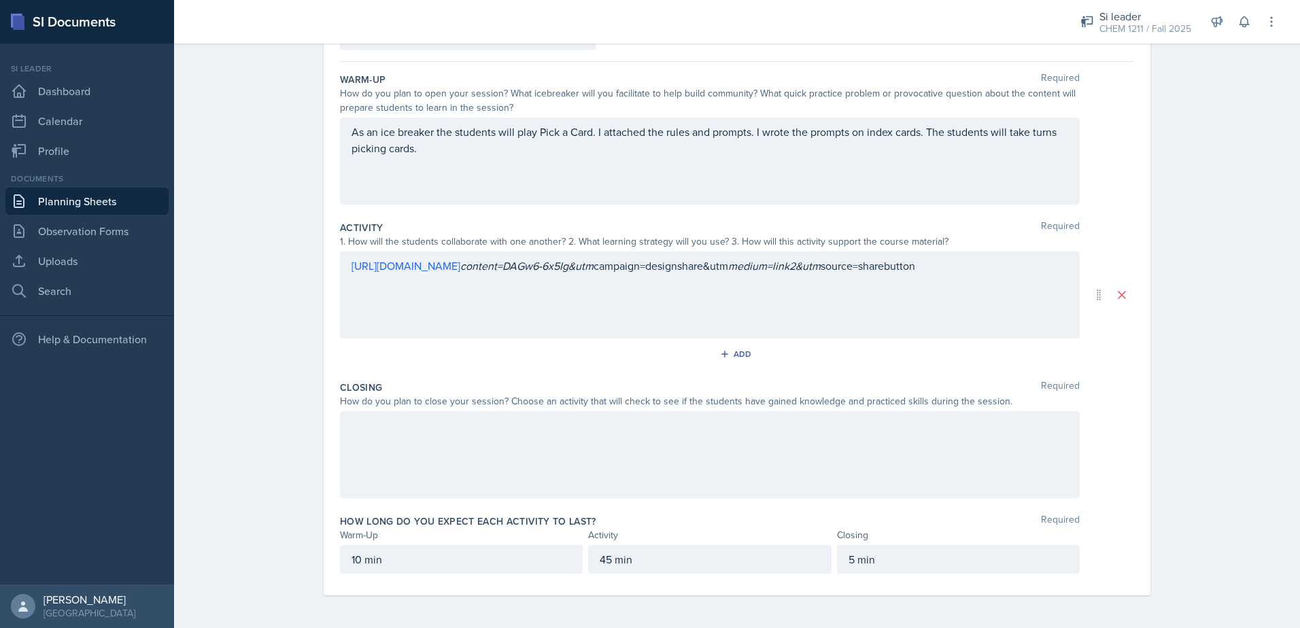
click at [840, 561] on div "5 min" at bounding box center [958, 559] width 243 height 29
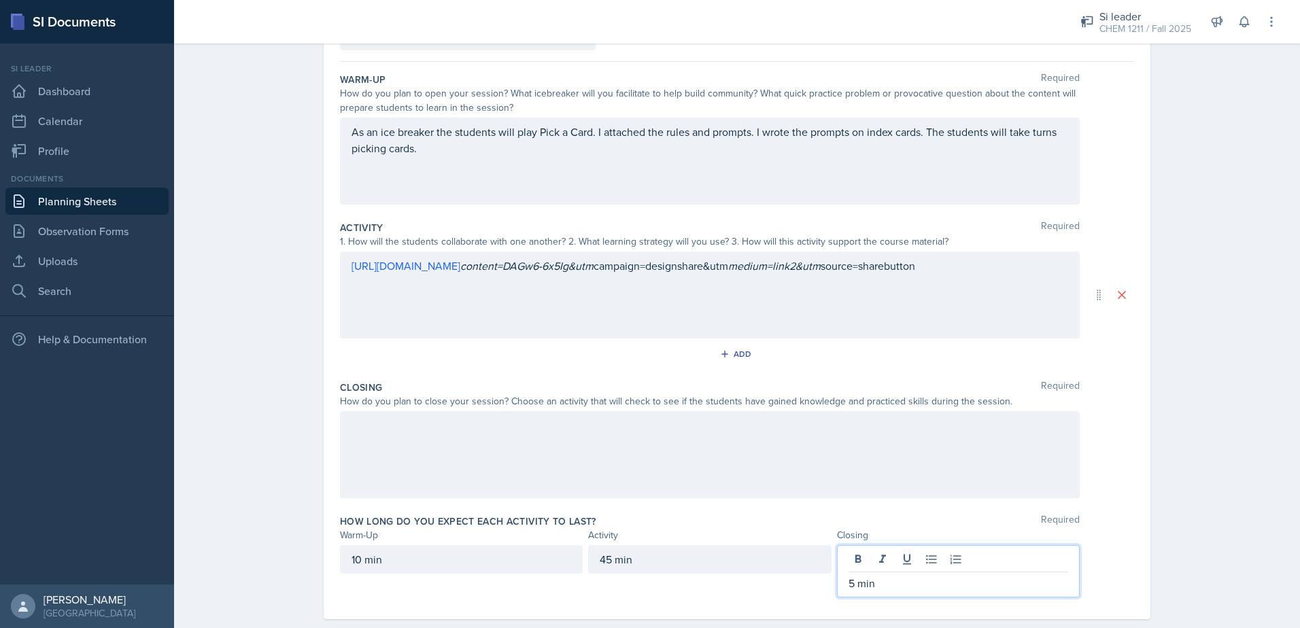
scroll to position [136, 0]
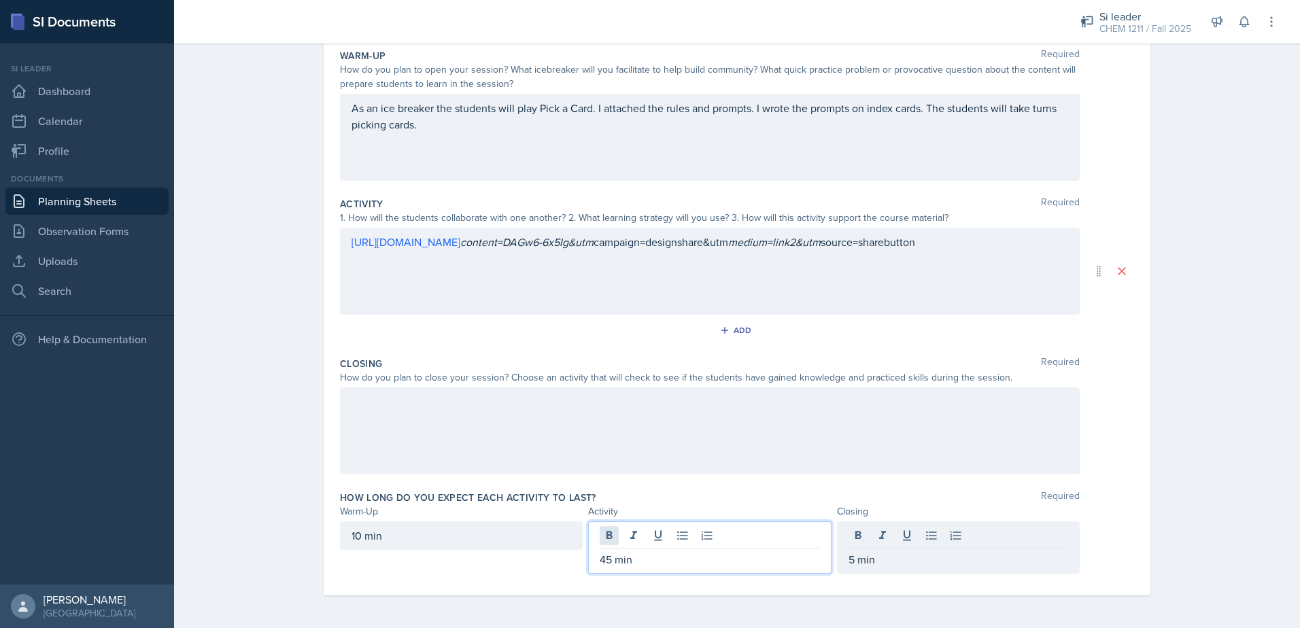
click at [594, 539] on div "45 min" at bounding box center [709, 548] width 243 height 52
click at [843, 540] on div "5 min" at bounding box center [958, 536] width 243 height 29
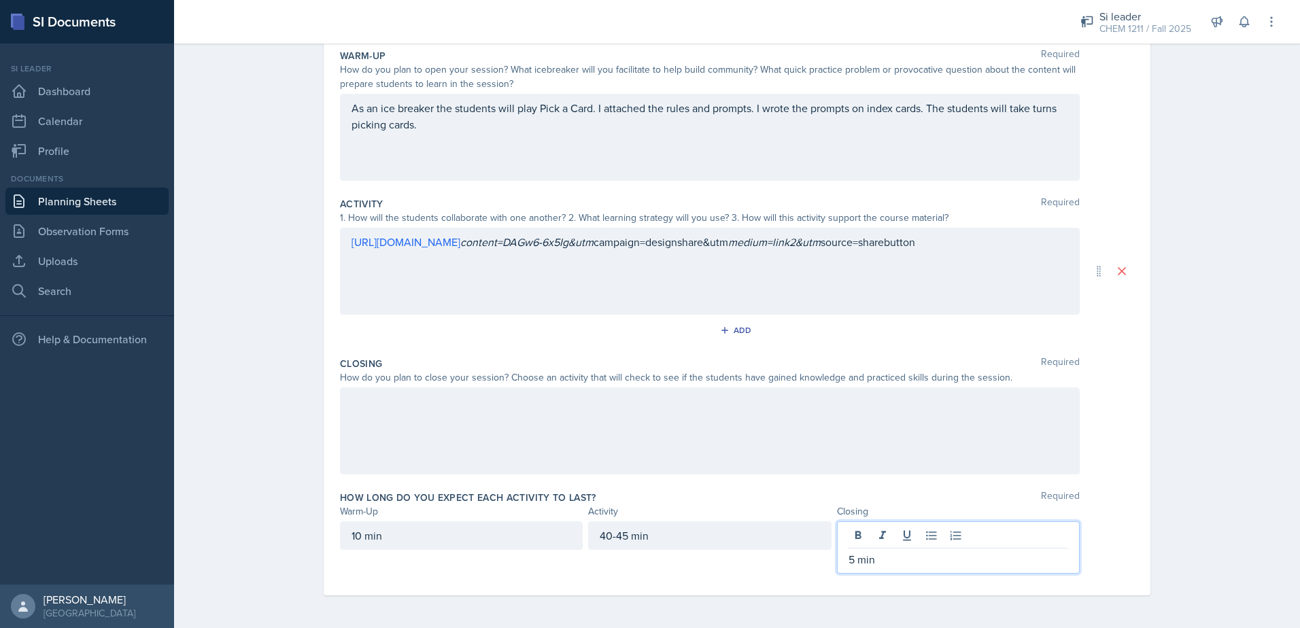
click at [872, 569] on div "5 min" at bounding box center [958, 548] width 243 height 52
click at [876, 562] on p "5 min" at bounding box center [959, 560] width 220 height 16
click at [799, 579] on div "How long do you expect each activity to last? Required Warm-Up Activity Closing…" at bounding box center [737, 535] width 794 height 99
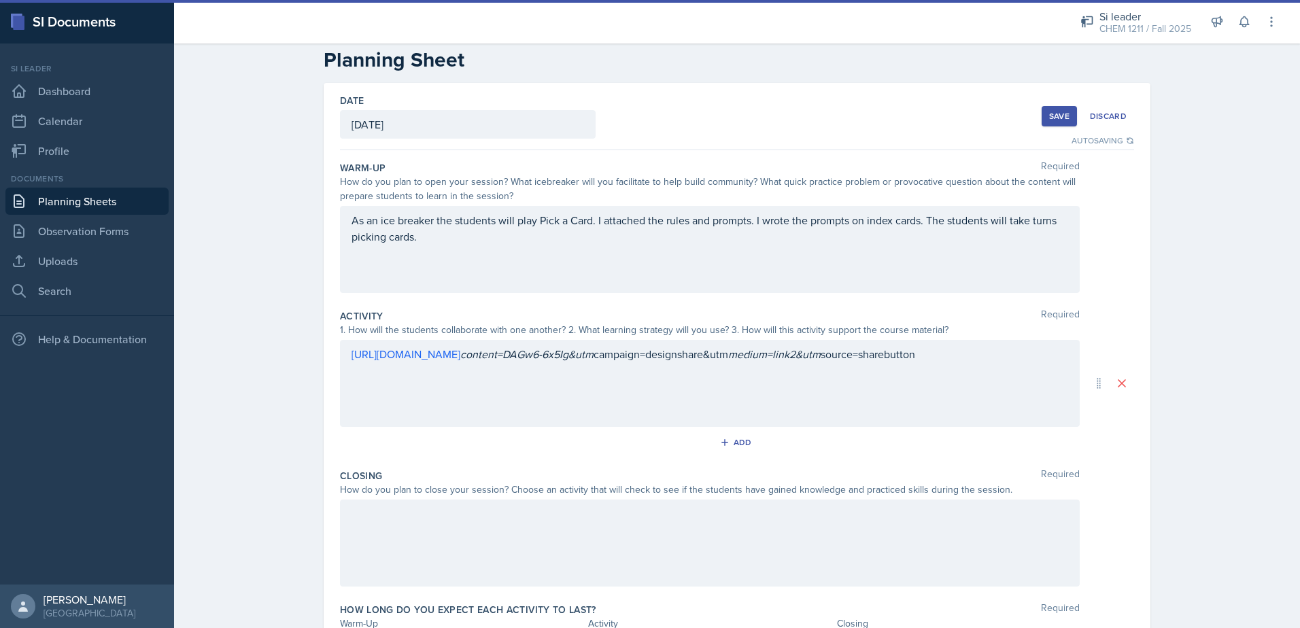
scroll to position [0, 0]
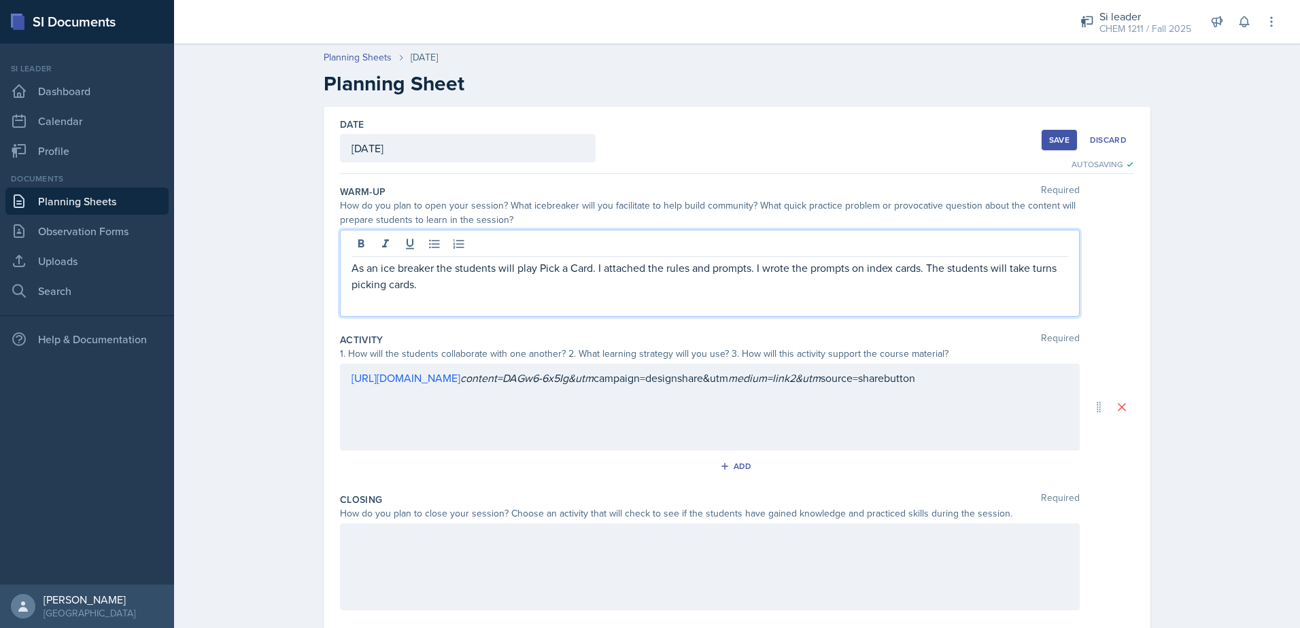
click at [410, 261] on p "As an ice breaker the students will play Pick a Card. I attached the rules and …" at bounding box center [710, 276] width 717 height 33
click at [436, 296] on div "As an ice breaker the students will play Pick a Card. I attached the rules and …" at bounding box center [710, 273] width 740 height 87
click at [437, 291] on p "As an ice breaker the students will play Pick a Card. I attached the rules and …" at bounding box center [710, 276] width 717 height 33
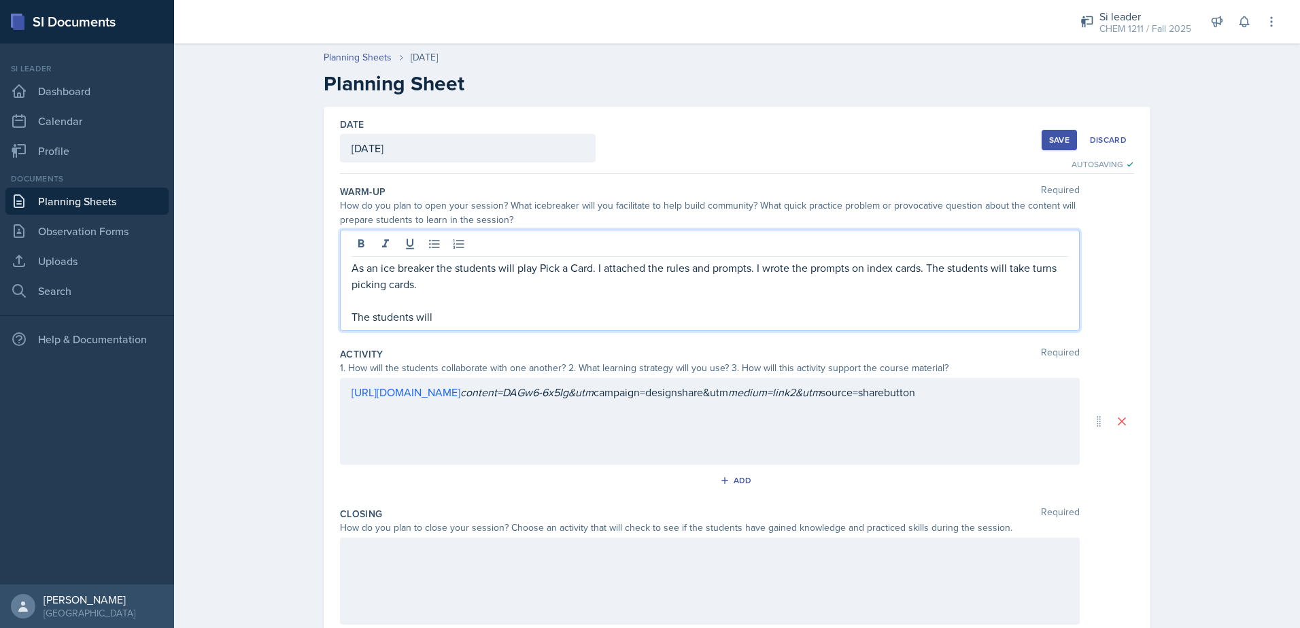
drag, startPoint x: 409, startPoint y: 288, endPoint x: 726, endPoint y: 379, distance: 329.1
click at [409, 288] on p "As an ice breaker the students will play Pick a Card. I attached the rules and …" at bounding box center [710, 276] width 717 height 33
drag, startPoint x: 439, startPoint y: 317, endPoint x: 454, endPoint y: 323, distance: 15.5
click at [440, 318] on p "The students will" at bounding box center [710, 317] width 717 height 16
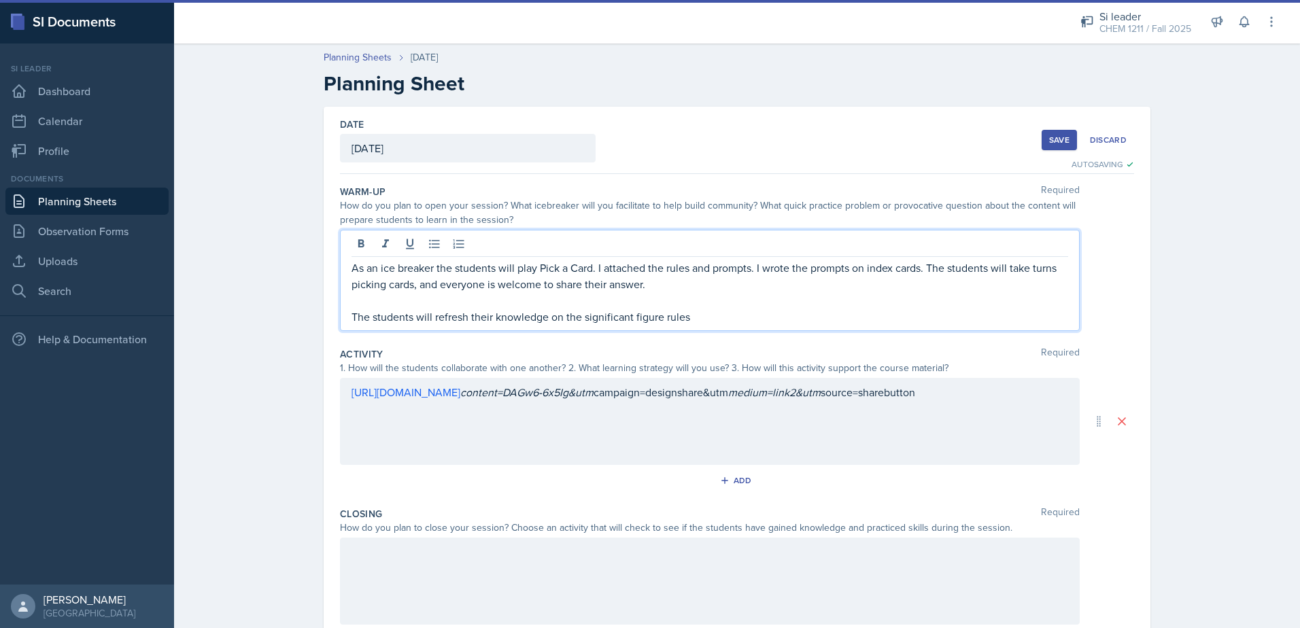
click at [656, 315] on p "The students will refresh their knowledge on the significant figure rules" at bounding box center [710, 317] width 717 height 16
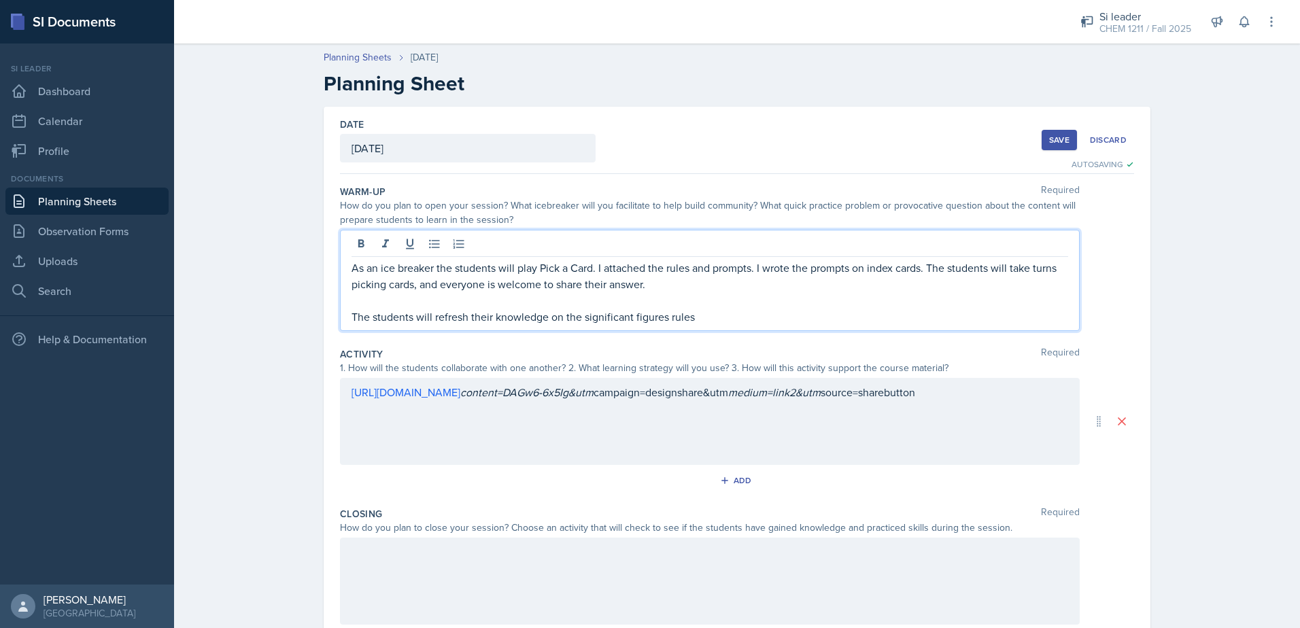
click at [694, 319] on p "The students will refresh their knowledge on the significant figures rules" at bounding box center [710, 317] width 717 height 16
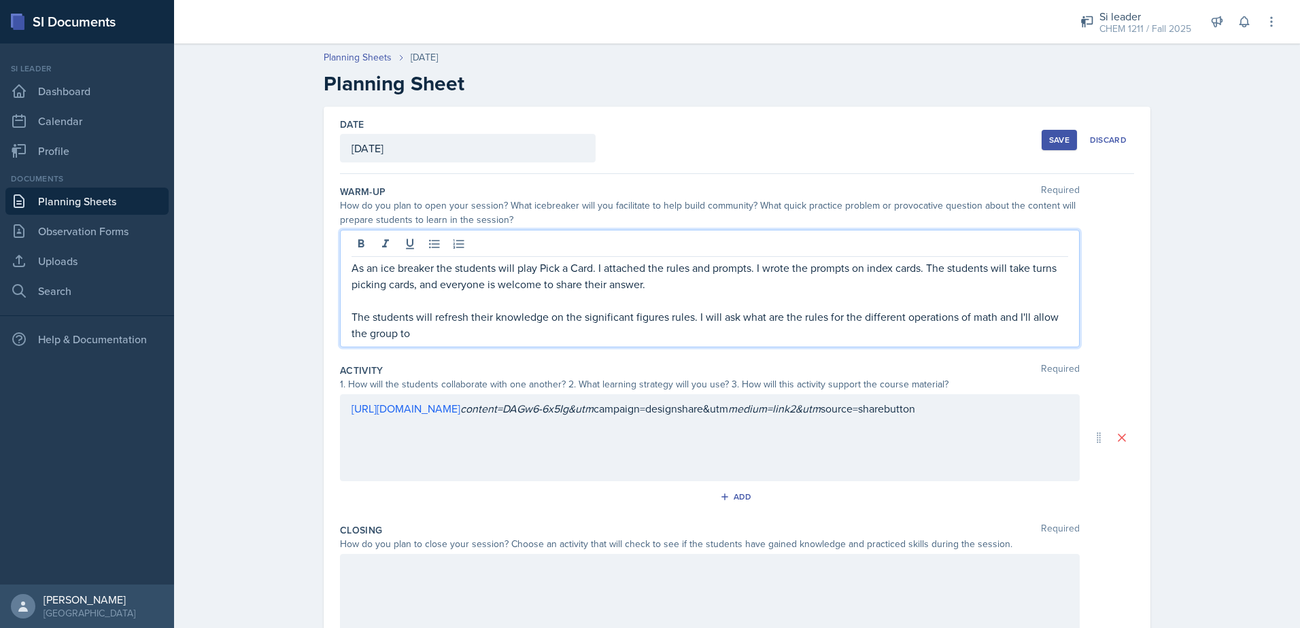
click at [475, 337] on p "The students will refresh their knowledge on the significant figures rules. I w…" at bounding box center [710, 325] width 717 height 33
click at [644, 304] on p at bounding box center [710, 300] width 717 height 16
click at [800, 325] on p "The students will refresh their knowledge on the significant figures' rules. I …" at bounding box center [710, 325] width 717 height 33
click at [1013, 318] on p "The students will refresh their knowledge on the significant figures' rules. I …" at bounding box center [710, 325] width 717 height 33
click at [1016, 318] on p "The students will refresh their knowledge on the significant figures' rules. I …" at bounding box center [710, 325] width 717 height 33
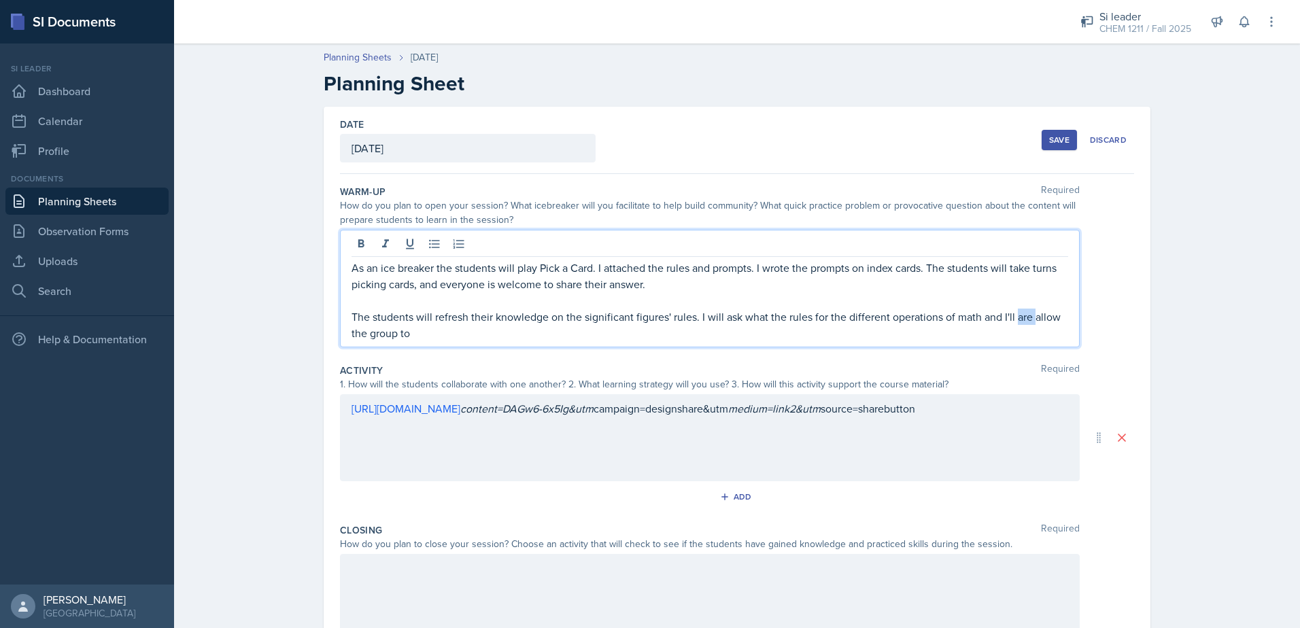
click at [1016, 318] on p "The students will refresh their knowledge on the significant figures' rules. I …" at bounding box center [710, 325] width 717 height 33
click at [561, 334] on p "The students will refresh their knowledge on the significant figures' rules. I …" at bounding box center [710, 325] width 717 height 33
click at [840, 335] on p "The students will refresh their knowledge on the significant figures' rules. I …" at bounding box center [710, 325] width 717 height 33
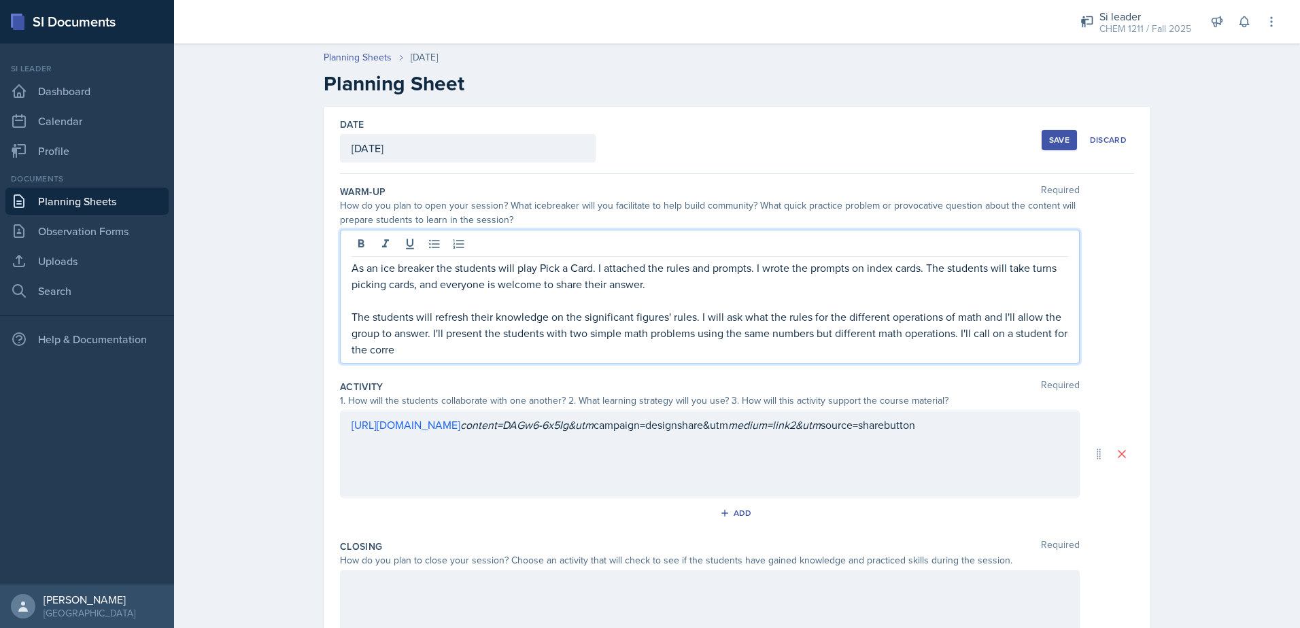
click at [1011, 333] on p "The students will refresh their knowledge on the significant figures' rules. I …" at bounding box center [710, 333] width 717 height 49
click at [382, 355] on p "The students will refresh their knowledge on the significant figures' rules. I …" at bounding box center [710, 333] width 717 height 49
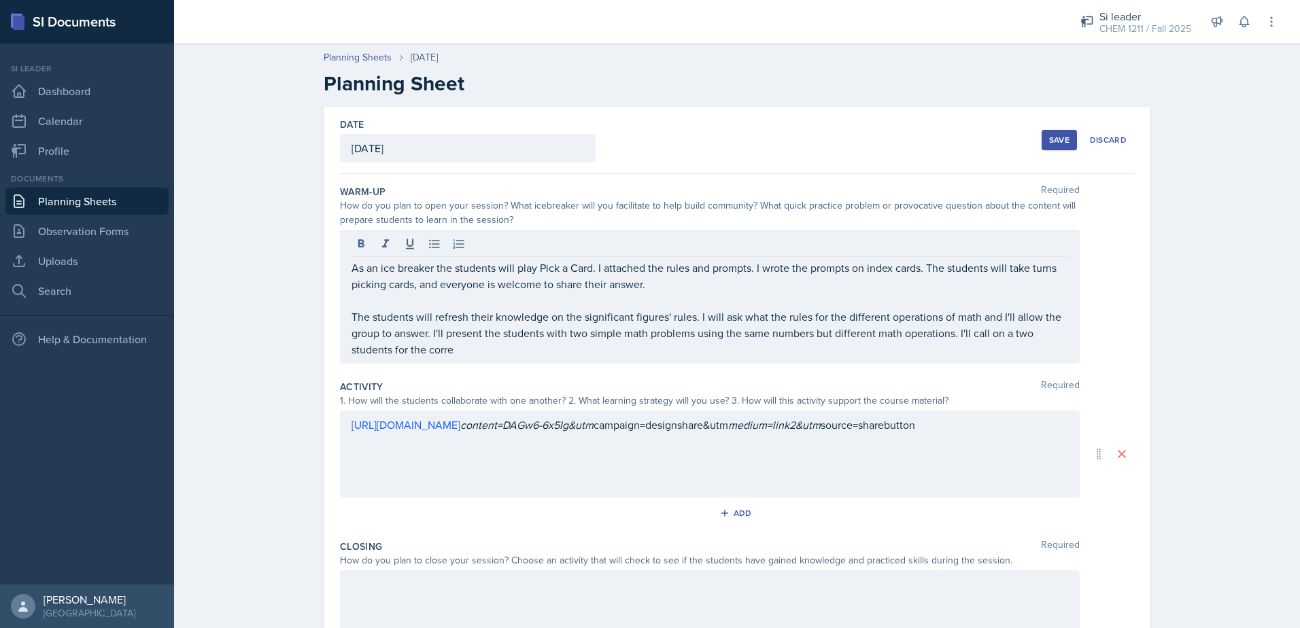
click at [456, 358] on div "As an ice breaker the students will play Pick a Card. I attached the rules and …" at bounding box center [710, 297] width 740 height 134
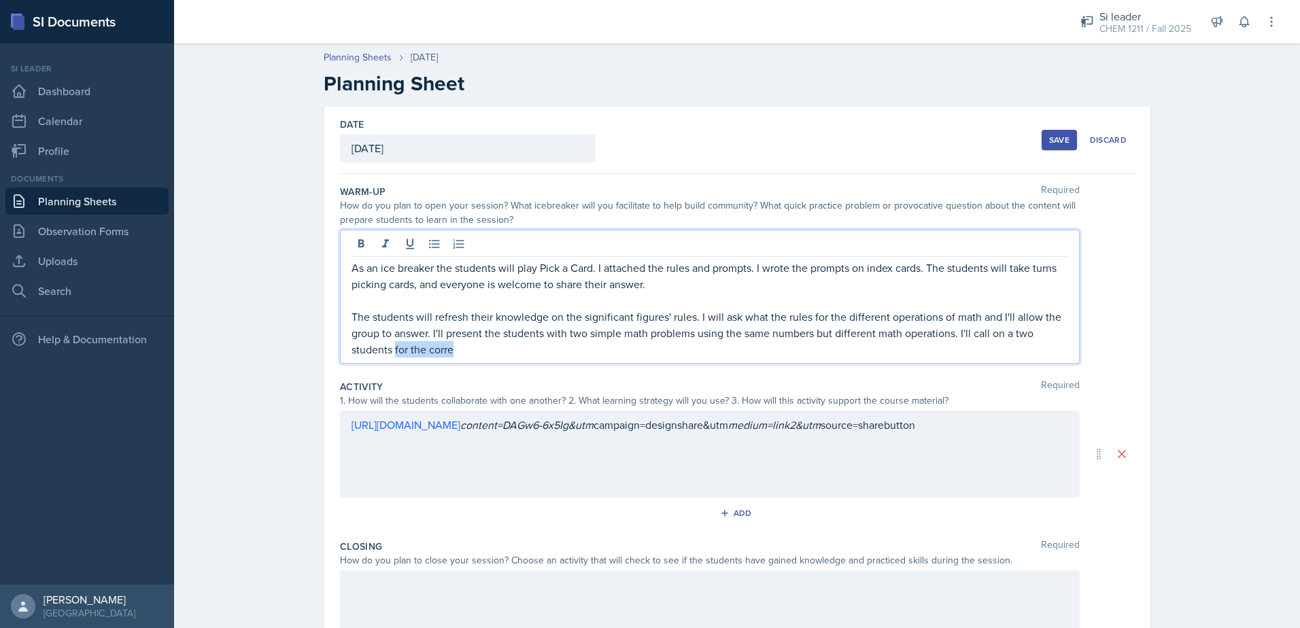
drag, startPoint x: 391, startPoint y: 352, endPoint x: 507, endPoint y: 367, distance: 117.2
click at [507, 367] on div "Warm-Up Required How do you plan to open your session? What icebreaker will you…" at bounding box center [737, 277] width 794 height 195
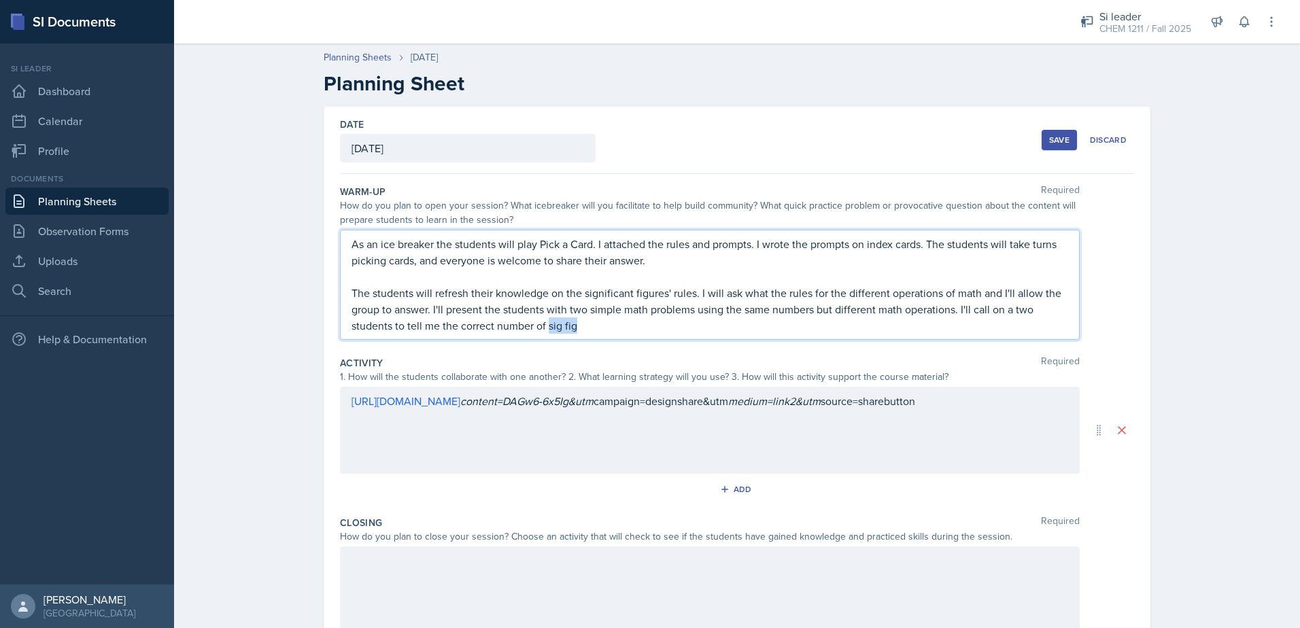
drag, startPoint x: 543, startPoint y: 326, endPoint x: 626, endPoint y: 335, distance: 83.5
click at [626, 335] on div "As an ice breaker the students will play Pick a Card. I attached the rules and …" at bounding box center [710, 285] width 740 height 110
click at [704, 334] on div "As an ice breaker the students will play Pick a Card. I attached the rules and …" at bounding box center [710, 285] width 740 height 110
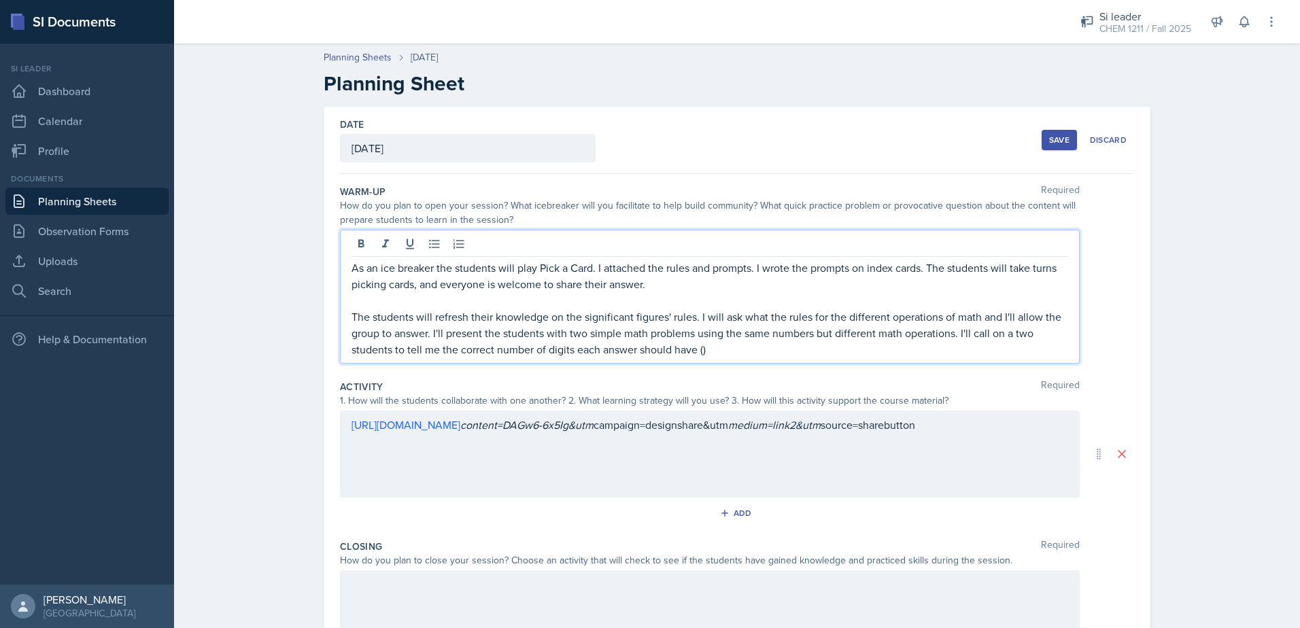
click at [705, 347] on p "The students will refresh their knowledge on the significant figures' rules. I …" at bounding box center [710, 333] width 717 height 49
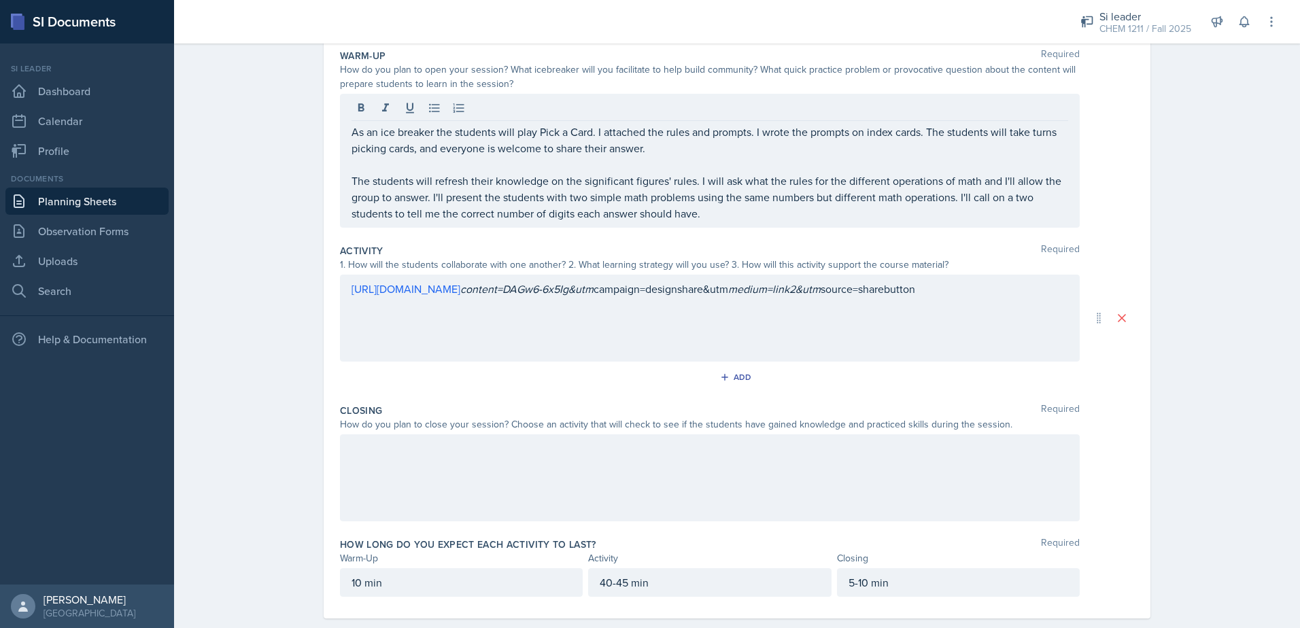
click at [665, 350] on div "[URL][DOMAIN_NAME] content=DAGw6-6x5Ig&utm campaign=designshare&utm medium=link…" at bounding box center [710, 318] width 740 height 87
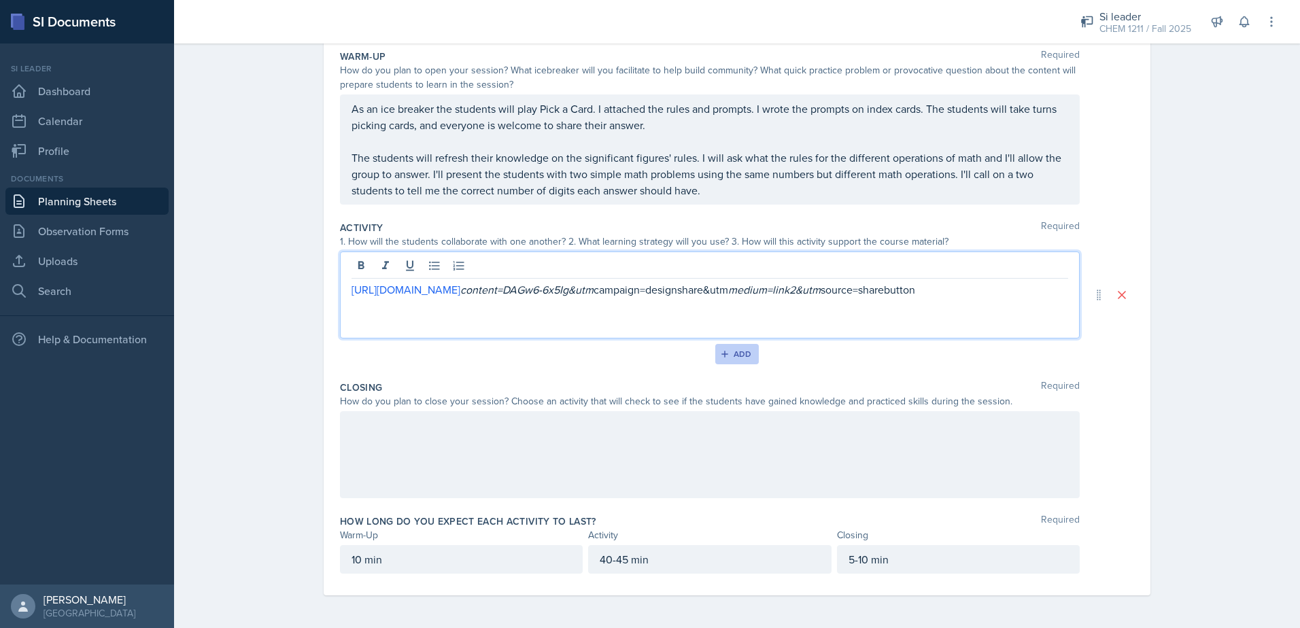
click at [729, 358] on div "Add" at bounding box center [737, 354] width 29 height 11
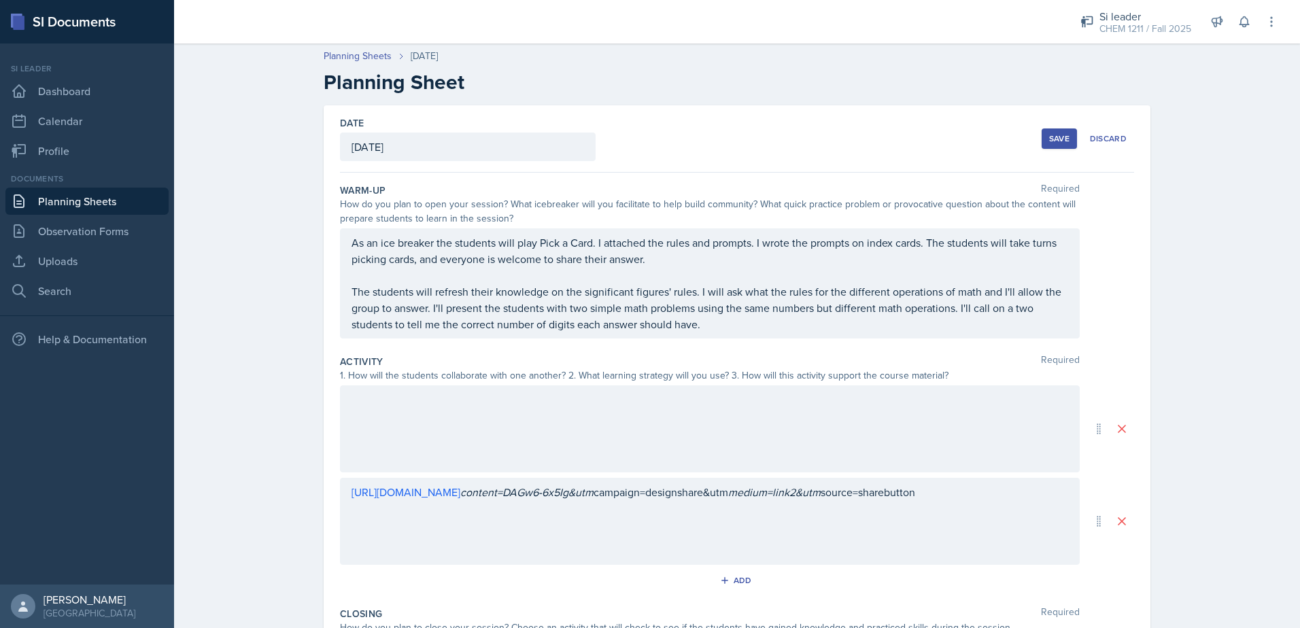
scroll to position [0, 0]
click at [360, 334] on div "As an ice breaker the students will play Pick a Card. I attached the rules and …" at bounding box center [710, 285] width 740 height 110
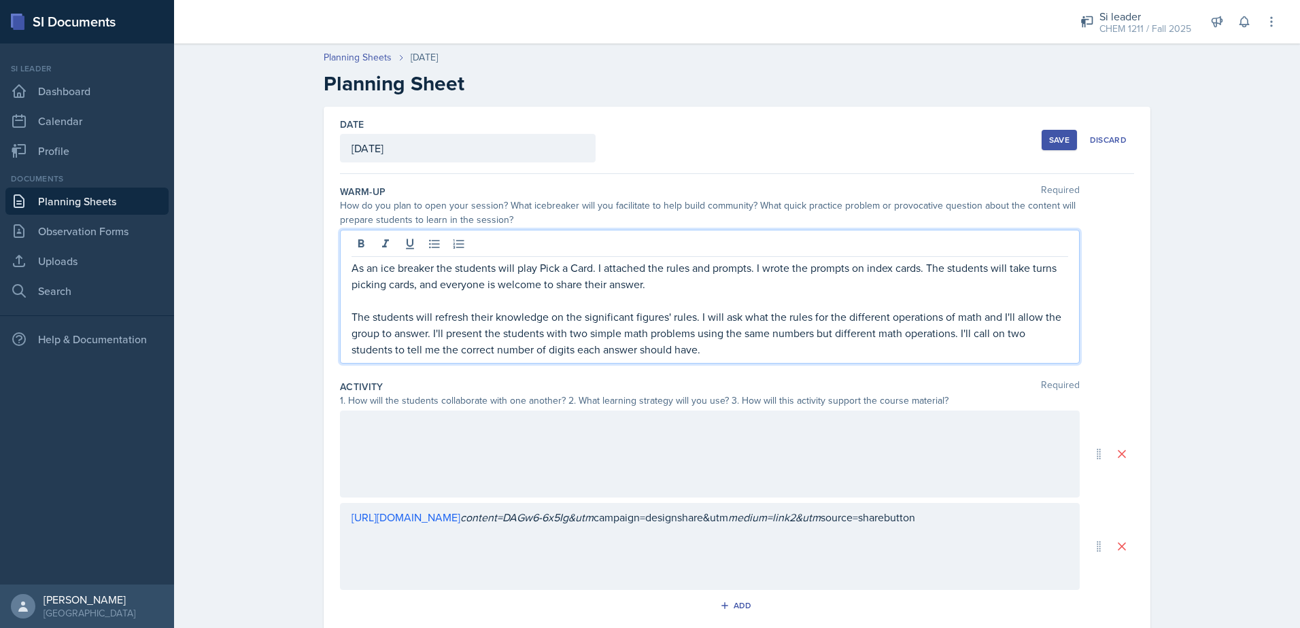
click at [403, 430] on div at bounding box center [710, 454] width 740 height 87
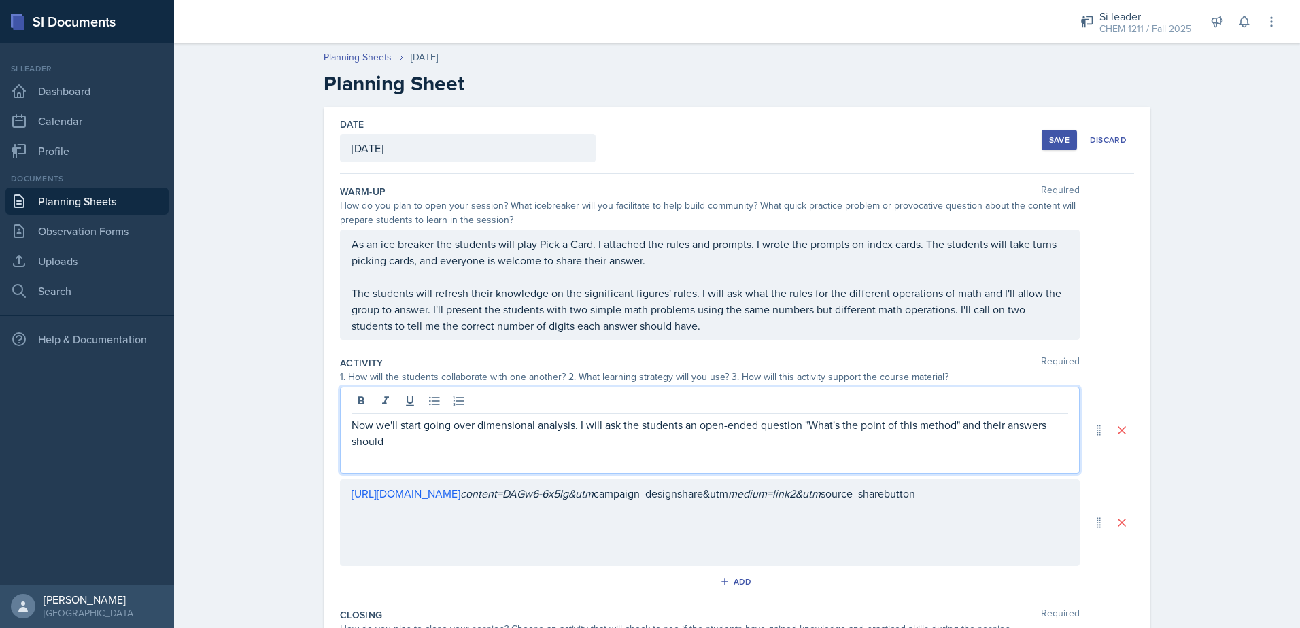
click at [530, 439] on p "Now we'll start going over dimensional analysis. I will ask the students an ope…" at bounding box center [710, 433] width 717 height 33
click at [629, 455] on div "Now we'll start going over dimensional analysis. I will ask the students an ope…" at bounding box center [710, 430] width 740 height 87
click at [614, 439] on p "Now we'll start going over dimensional analysis. I will ask the students an ope…" at bounding box center [710, 433] width 717 height 33
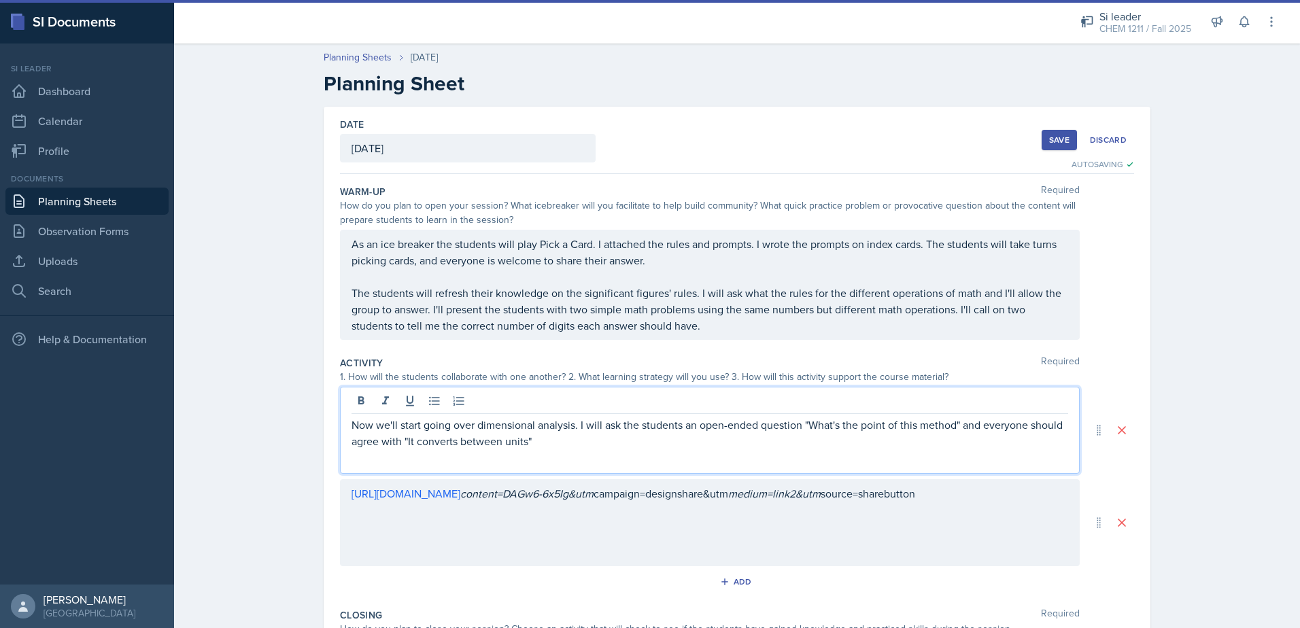
click at [407, 442] on p "Now we'll start going over dimensional analysis. I will ask the students an ope…" at bounding box center [710, 433] width 717 height 33
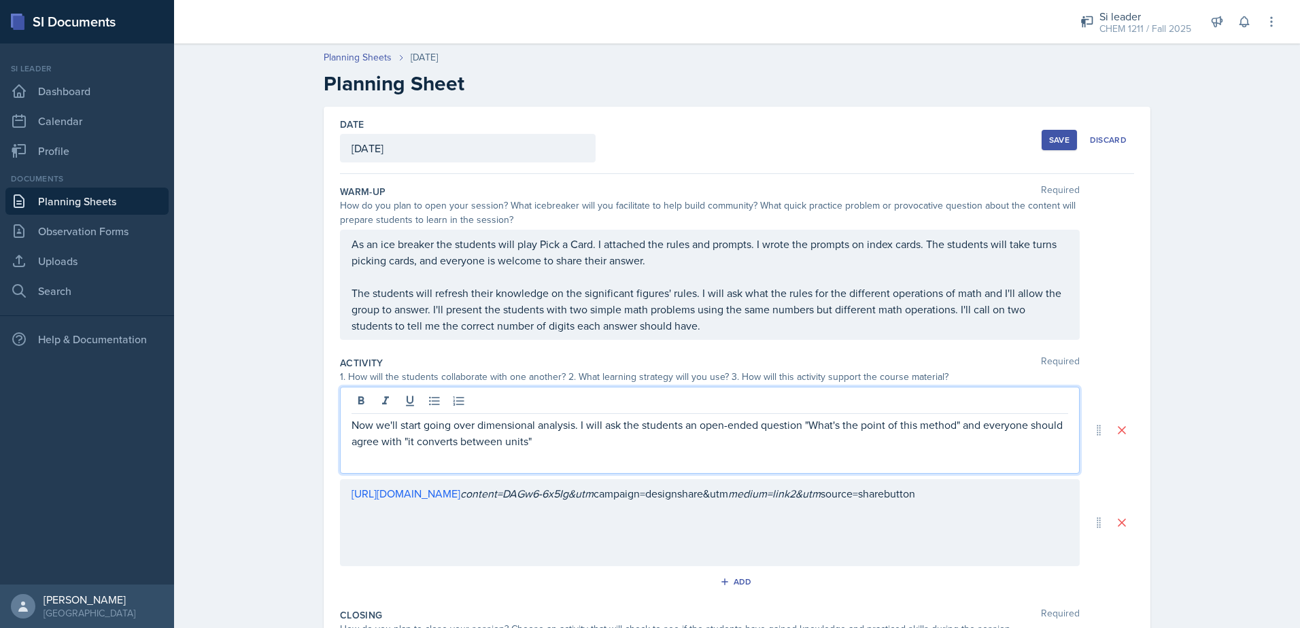
click at [634, 458] on div "Now we'll start going over dimensional analysis. I will ask the students an ope…" at bounding box center [710, 430] width 740 height 87
click at [619, 450] on div "Now we'll start going over dimensional analysis. I will ask the students an ope…" at bounding box center [710, 430] width 740 height 87
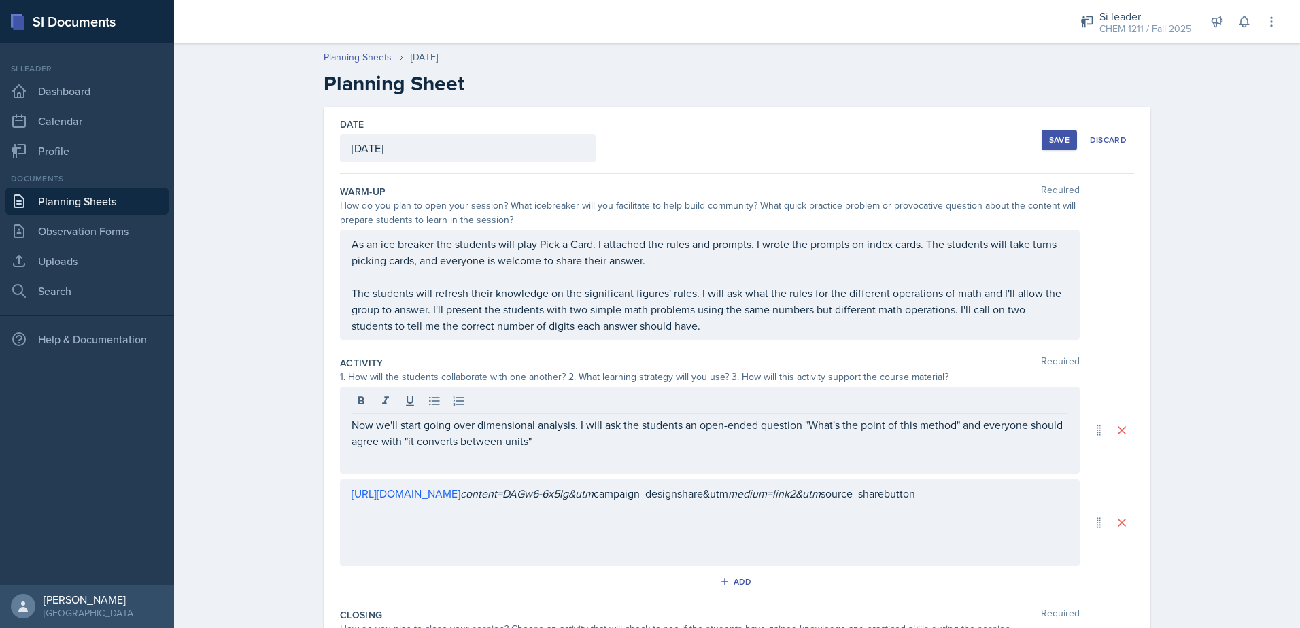
click at [545, 453] on div "Now we'll start going over dimensional analysis. I will ask the students an ope…" at bounding box center [710, 430] width 740 height 87
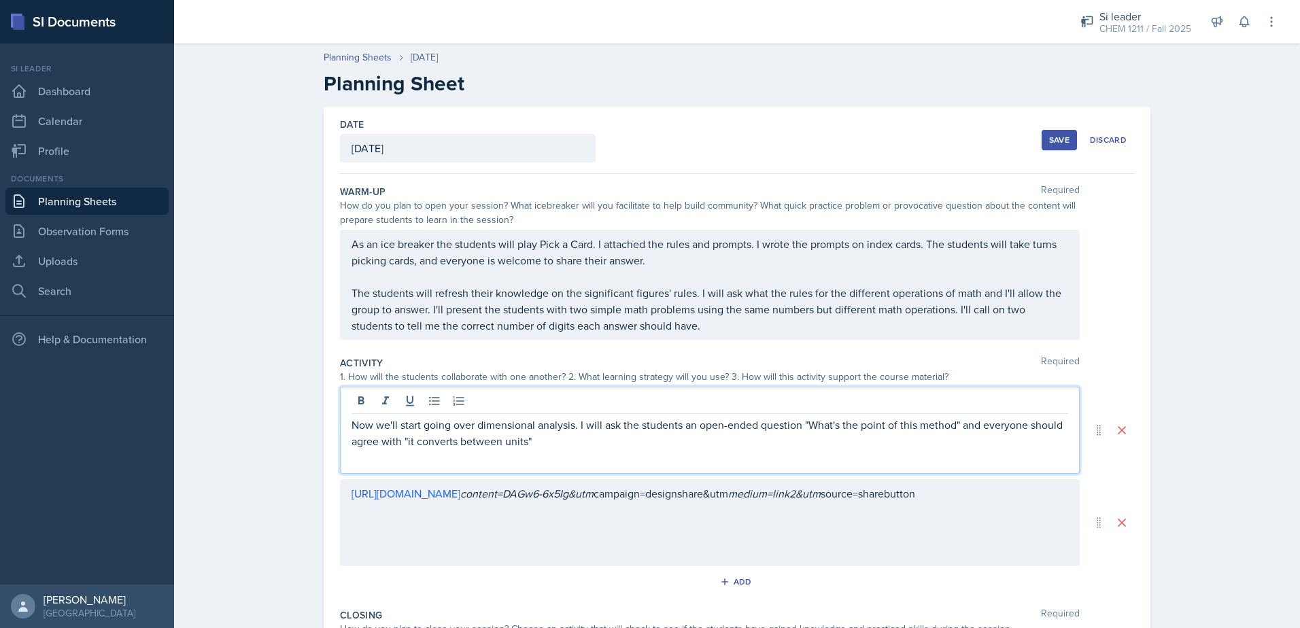
click at [543, 443] on p "Now we'll start going over dimensional analysis. I will ask the students an ope…" at bounding box center [710, 433] width 717 height 33
click at [592, 444] on p "Now we'll start going over dimensional analysis. I will ask the students an ope…" at bounding box center [710, 433] width 717 height 33
click at [597, 450] on div "Now we'll start going over dimensional analysis. I will ask the students an ope…" at bounding box center [710, 430] width 740 height 87
click at [603, 442] on p "Now we'll start going over dimensional analysis. I will ask the students an ope…" at bounding box center [710, 433] width 717 height 33
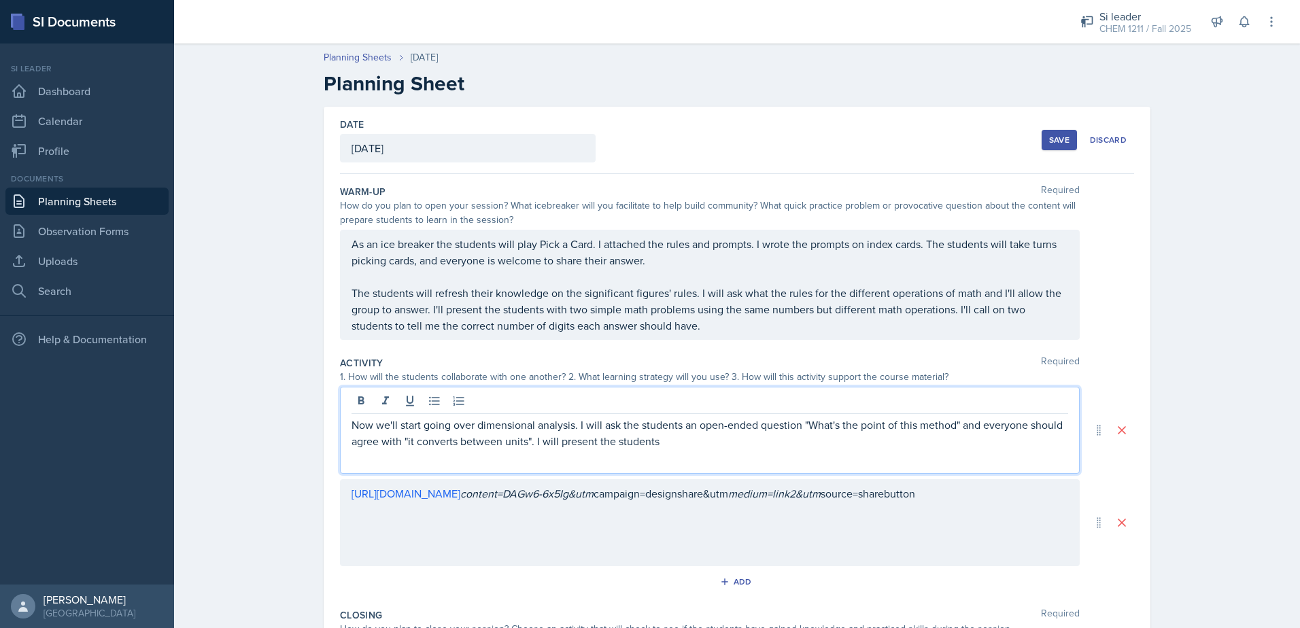
click at [715, 441] on p "Now we'll start going over dimensional analysis. I will ask the students an ope…" at bounding box center [710, 433] width 717 height 33
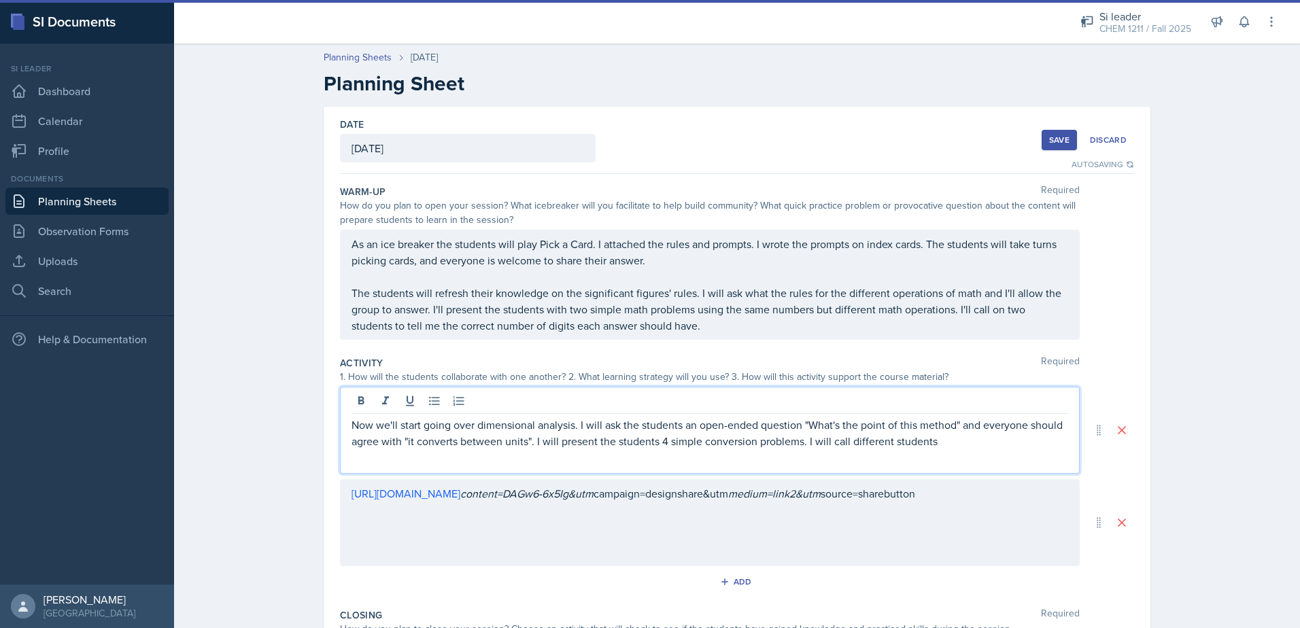
click at [532, 448] on p "Now we'll start going over dimensional analysis. I will ask the students an ope…" at bounding box center [710, 433] width 717 height 33
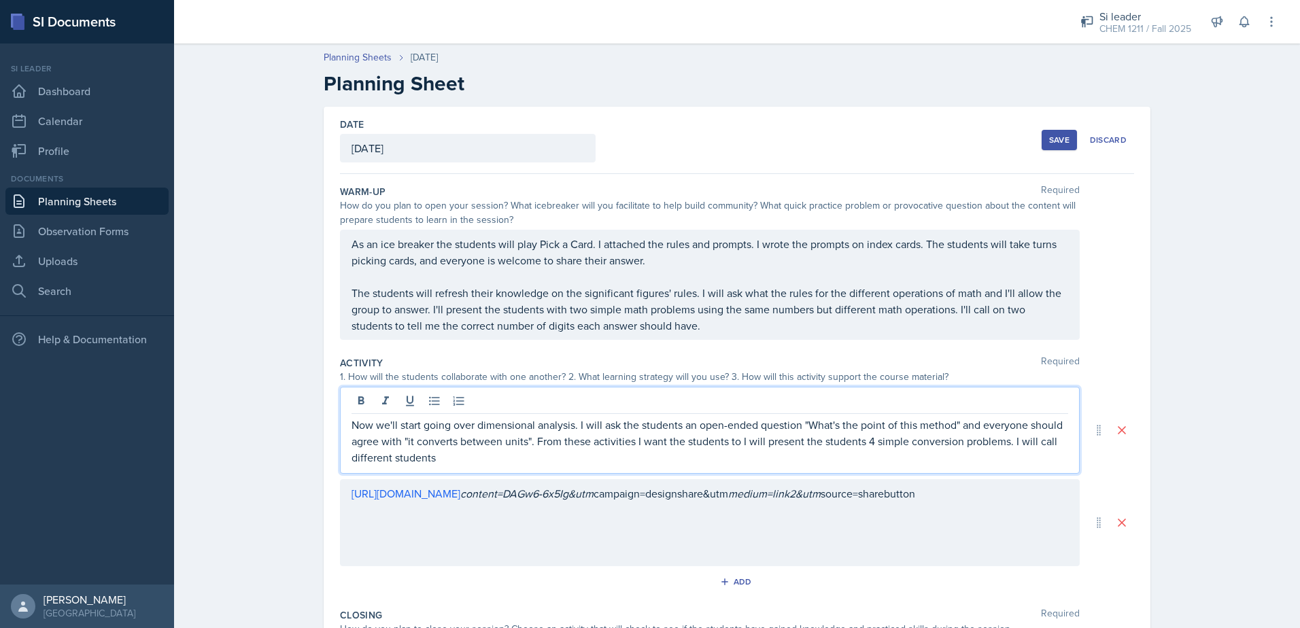
click at [626, 447] on p "Now we'll start going over dimensional analysis. I will ask the students an ope…" at bounding box center [710, 441] width 717 height 49
click at [628, 447] on p "Now we'll start going over dimensional analysis. I will ask the students an ope…" at bounding box center [710, 441] width 717 height 49
click at [738, 442] on p "Now we'll start going over dimensional analysis. I will ask the students an ope…" at bounding box center [710, 441] width 717 height 49
click at [801, 443] on p "Now we'll start going over dimensional analysis. I will ask the students an ope…" at bounding box center [710, 441] width 717 height 49
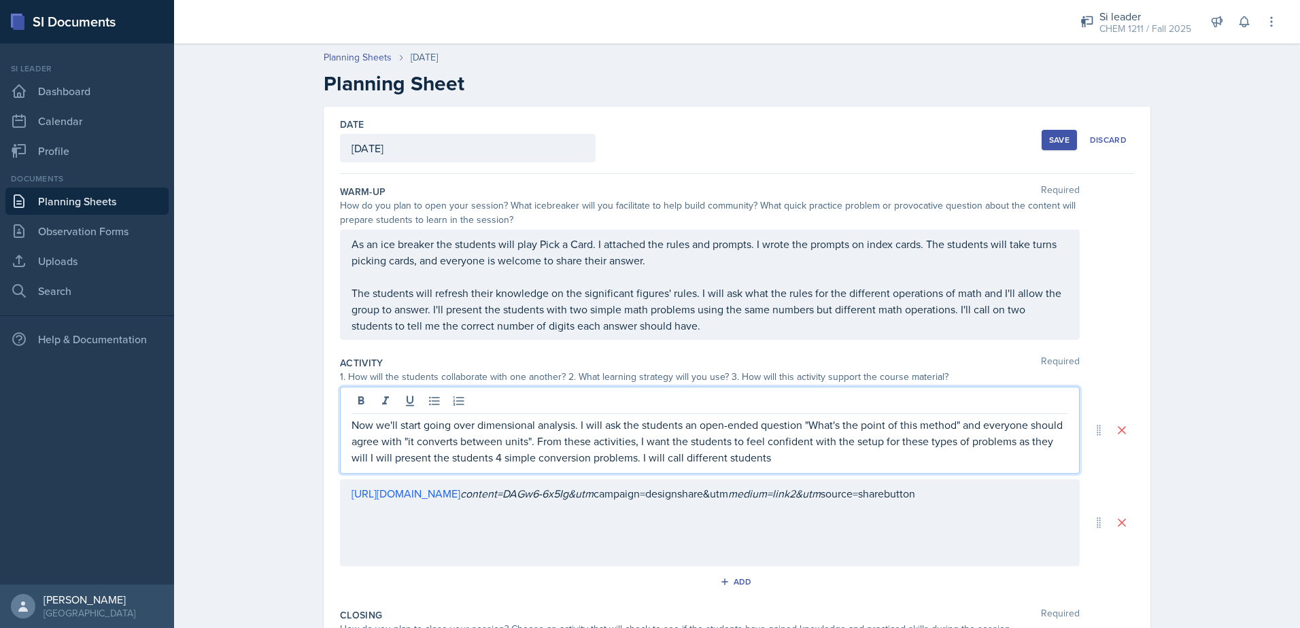
click at [364, 460] on p "Now we'll start going over dimensional analysis. I will ask the students an ope…" at bounding box center [710, 441] width 717 height 49
click at [1030, 442] on p "Now we'll start going over dimensional analysis. I will ask the students an ope…" at bounding box center [710, 441] width 717 height 49
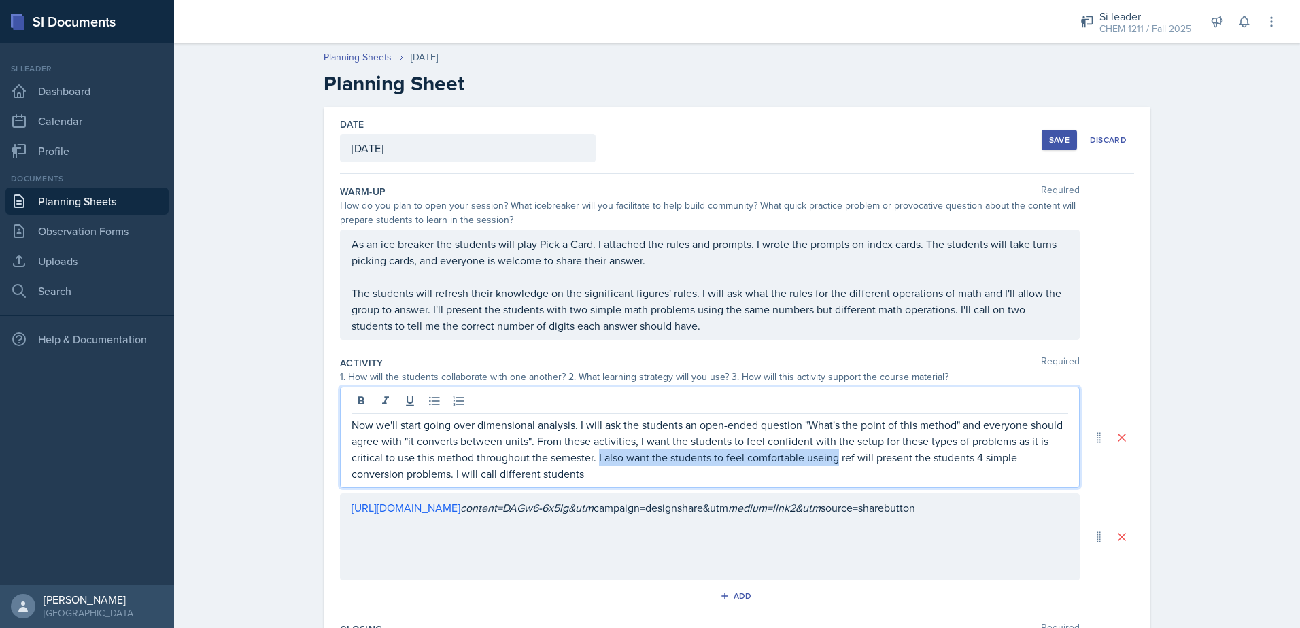
drag, startPoint x: 592, startPoint y: 459, endPoint x: 830, endPoint y: 465, distance: 238.1
click at [830, 465] on p "Now we'll start going over dimensional analysis. I will ask the students an ope…" at bounding box center [710, 449] width 717 height 65
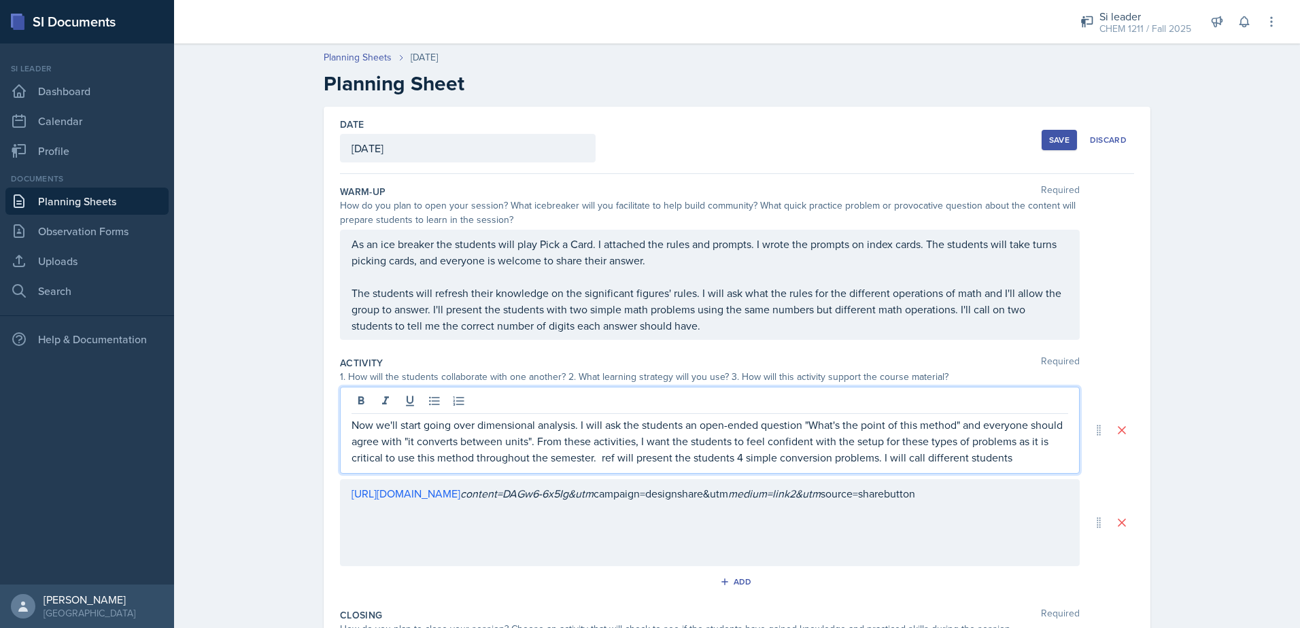
click at [613, 462] on p "Now we'll start going over dimensional analysis. I will ask the students an ope…" at bounding box center [710, 441] width 717 height 49
click at [1017, 462] on p "Now we'll start going over dimensional analysis. I will ask the students an ope…" at bounding box center [710, 441] width 717 height 49
click at [911, 458] on p "Now we'll start going over dimensional analysis. I will ask the students an ope…" at bounding box center [710, 441] width 717 height 49
click at [1000, 470] on div "Now we'll start going over dimensional analysis. I will ask the students an ope…" at bounding box center [710, 430] width 740 height 87
click at [1016, 463] on p "Now we'll start going over dimensional analysis. I will ask the students an ope…" at bounding box center [710, 441] width 717 height 49
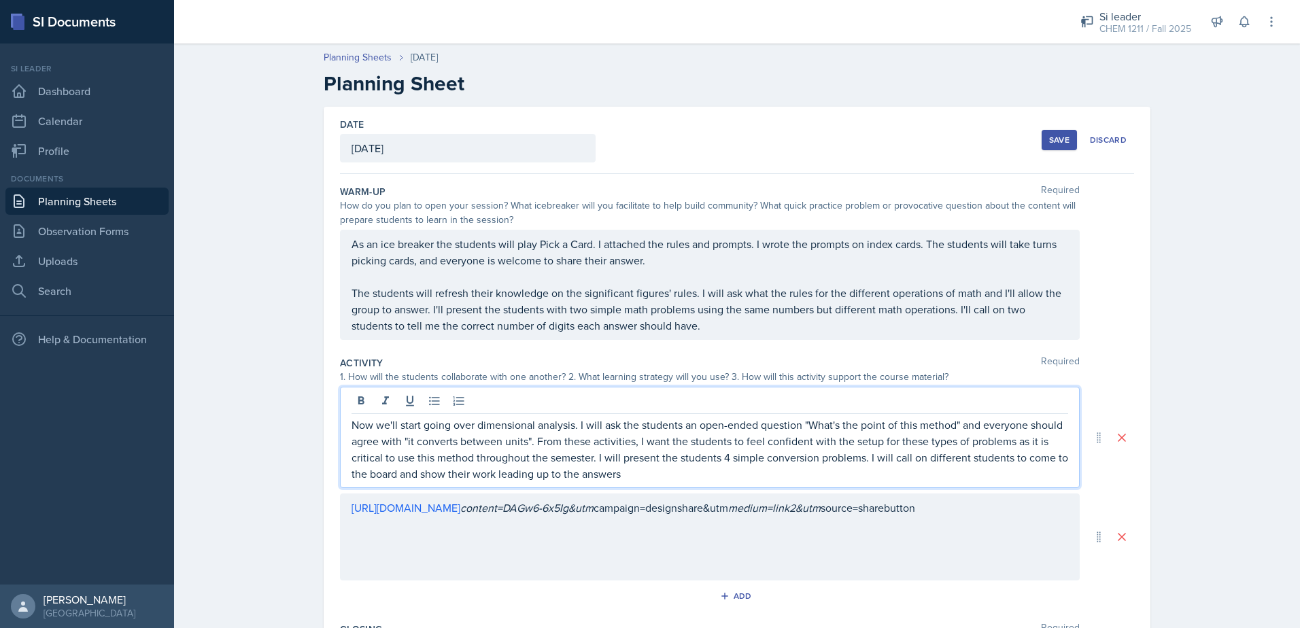
click at [888, 460] on p "Now we'll start going over dimensional analysis. I will ask the students an ope…" at bounding box center [710, 449] width 717 height 65
click at [1026, 477] on p "Now we'll start going over dimensional analysis. I will ask the students an ope…" at bounding box center [710, 449] width 717 height 65
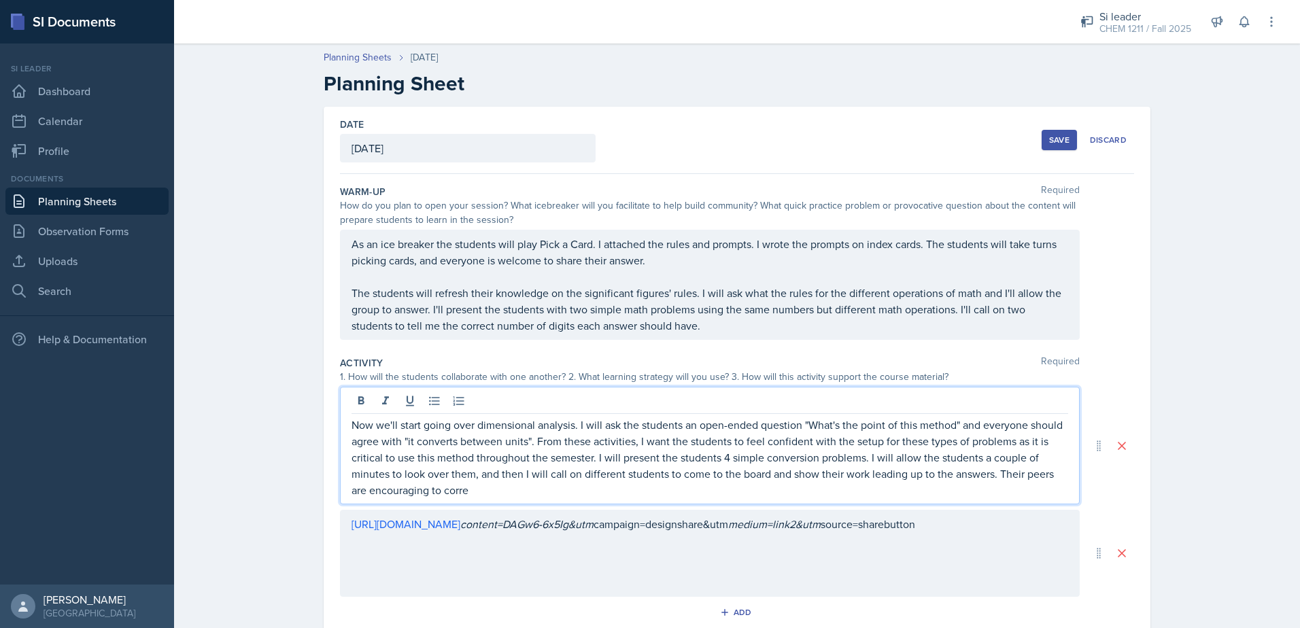
click at [416, 495] on p "Now we'll start going over dimensional analysis. I will ask the students an ope…" at bounding box center [710, 458] width 717 height 82
click at [412, 483] on p "Now we'll start going over dimensional analysis. I will ask the students an ope…" at bounding box center [710, 458] width 717 height 82
click at [424, 496] on p "Now we'll start going over dimensional analysis. I will ask the students an ope…" at bounding box center [710, 458] width 717 height 82
click at [607, 490] on p "Now we'll start going over dimensional analysis. I will ask the students an ope…" at bounding box center [710, 458] width 717 height 82
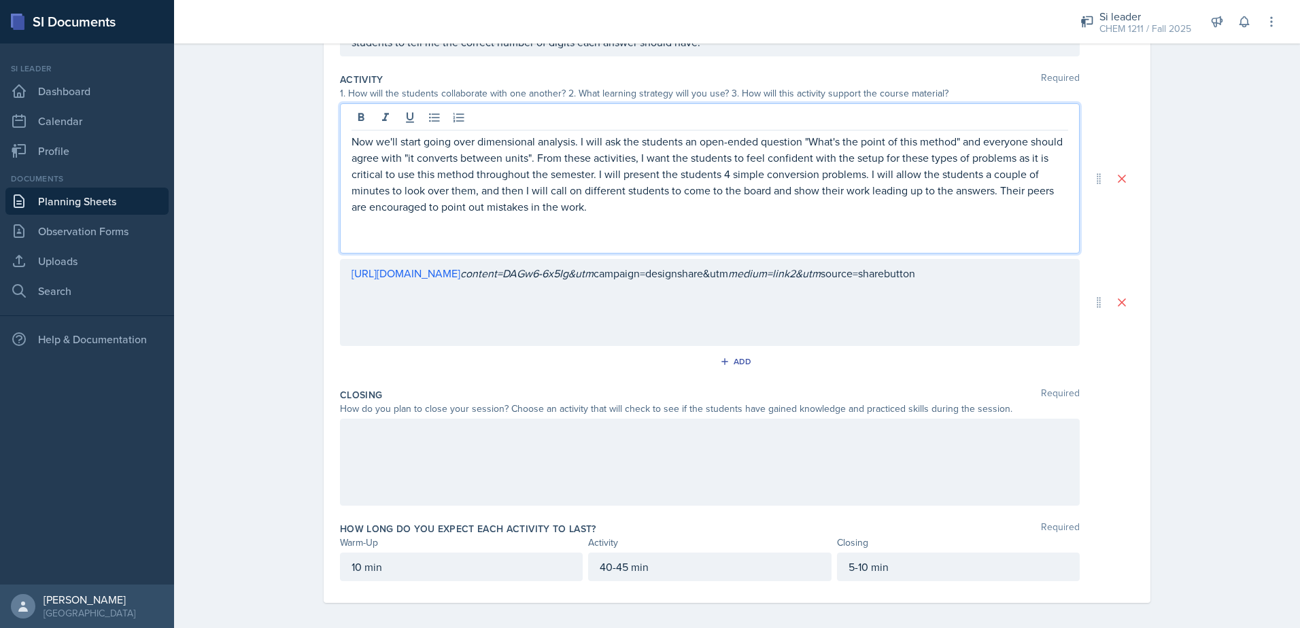
scroll to position [291, 0]
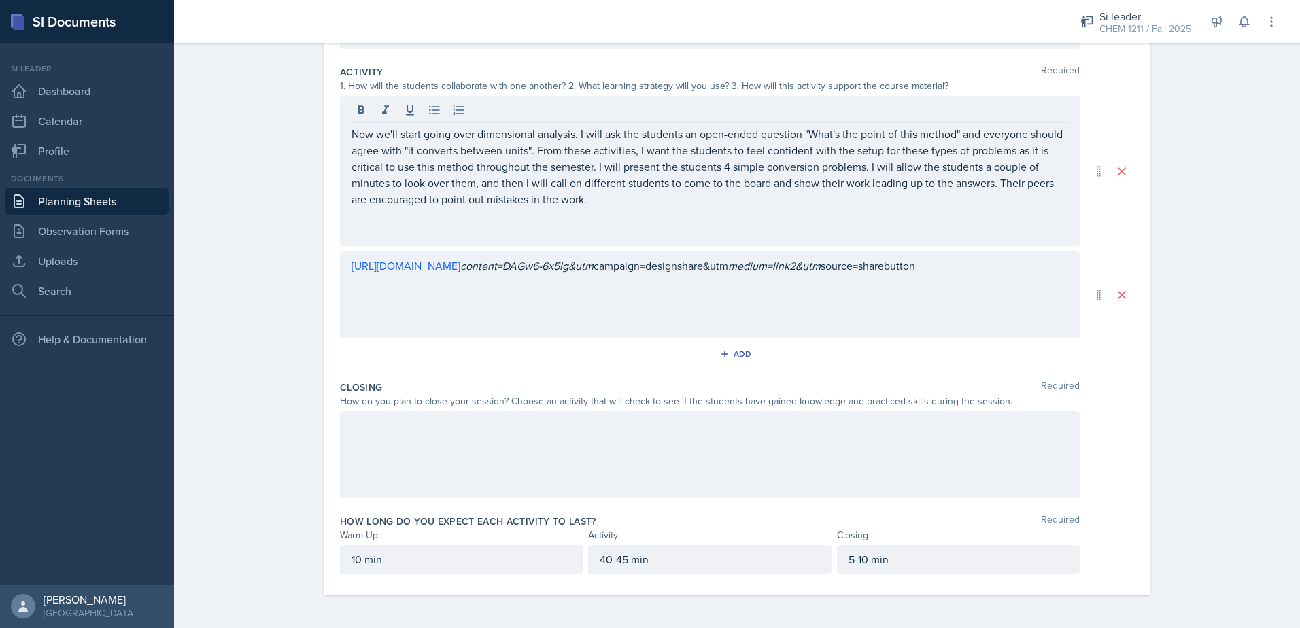
click at [512, 443] on div at bounding box center [710, 454] width 740 height 87
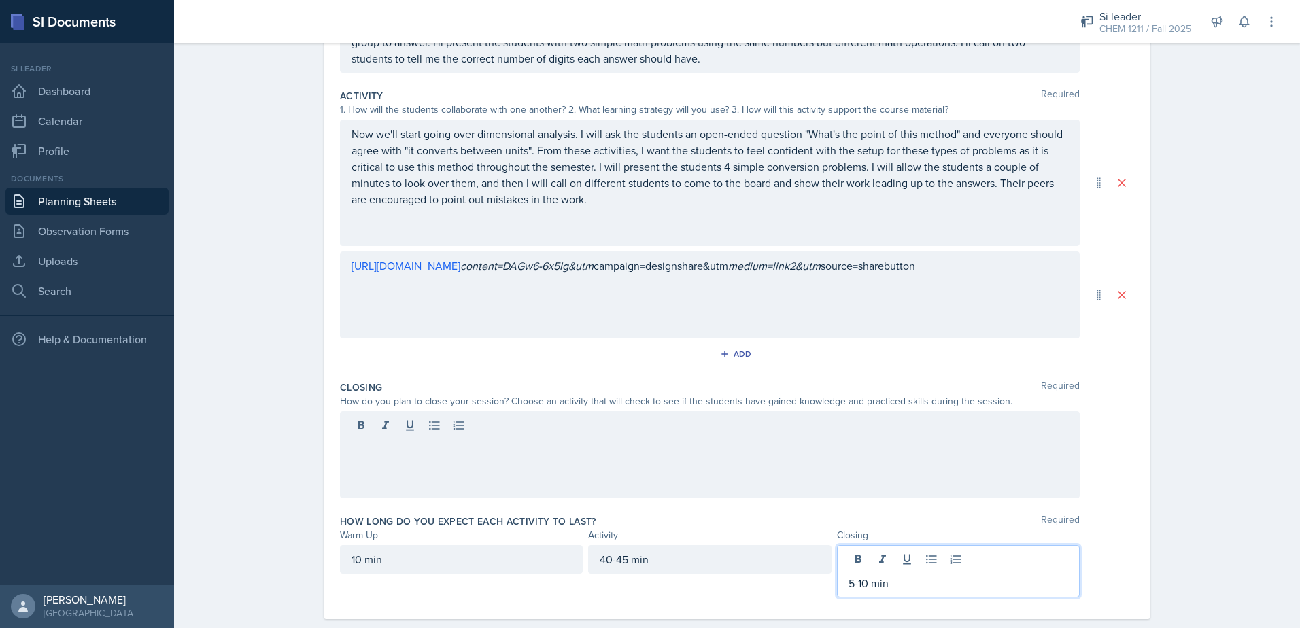
click at [892, 575] on p "5-10 min" at bounding box center [959, 583] width 220 height 16
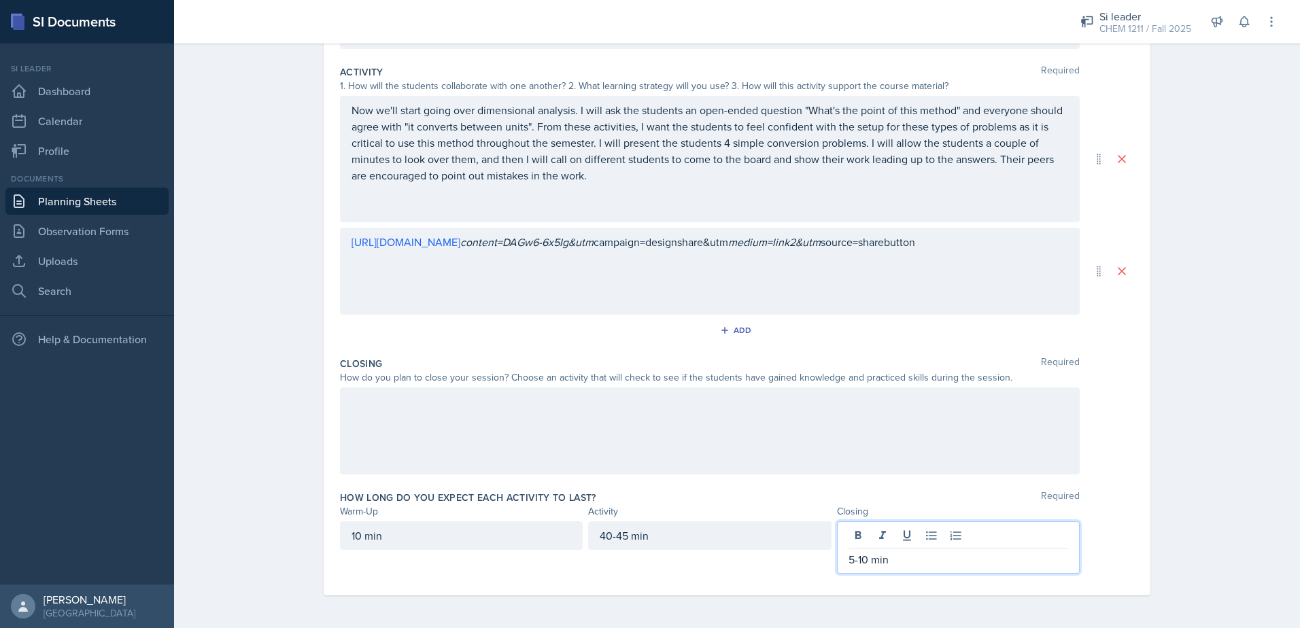
drag, startPoint x: 867, startPoint y: 558, endPoint x: 874, endPoint y: 598, distance: 41.4
click at [867, 558] on p "5-10 min" at bounding box center [959, 560] width 220 height 16
click at [501, 424] on div at bounding box center [710, 431] width 740 height 87
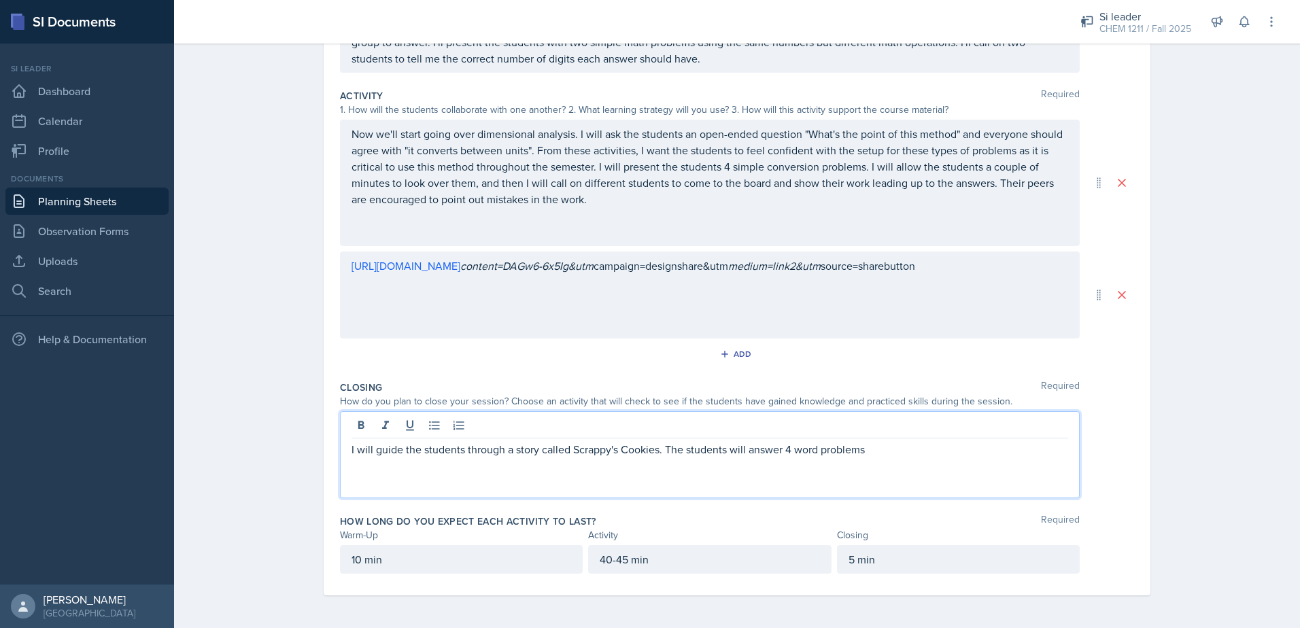
click at [537, 450] on p "I will guide the students through a story called Scrappy's Cookies. The student…" at bounding box center [710, 449] width 717 height 16
click at [658, 452] on p "I will guide the students through a story called Scrappy's Cookies. The student…" at bounding box center [710, 449] width 717 height 16
drag, startPoint x: 953, startPoint y: 453, endPoint x: 1065, endPoint y: 462, distance: 111.9
click at [1065, 462] on div "I will guide the students through a story called Scrappy's Cookies and its told…" at bounding box center [710, 454] width 740 height 87
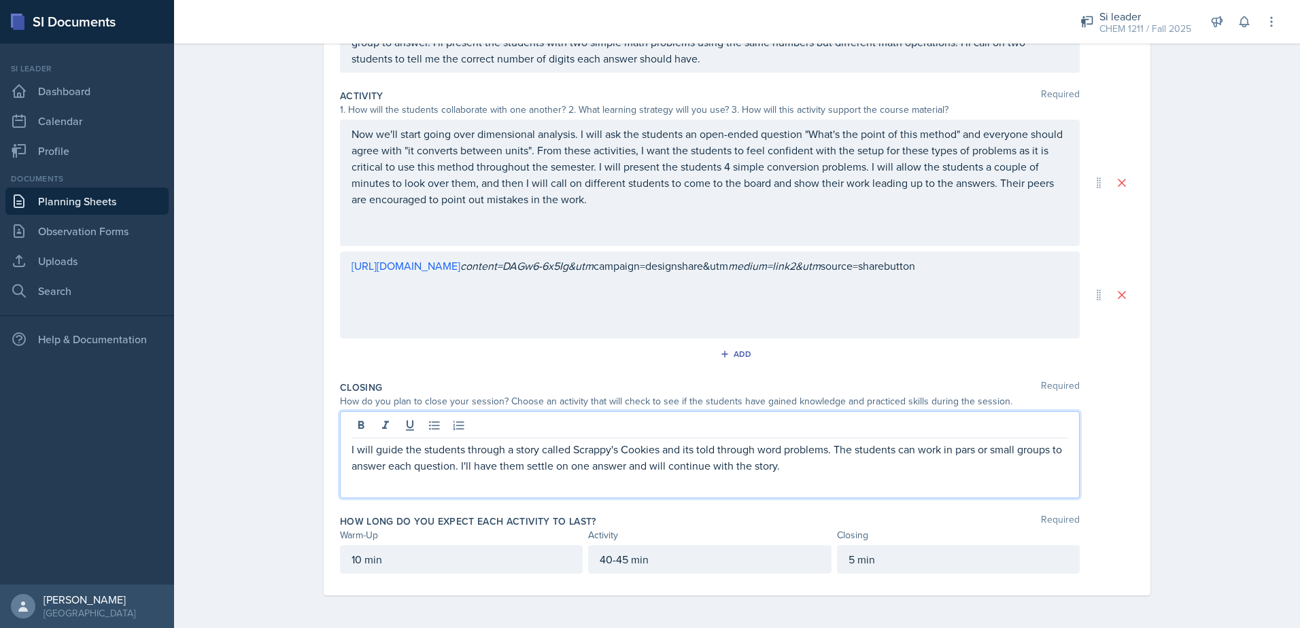
click at [964, 456] on p "I will guide the students through a story called Scrappy's Cookies and its told…" at bounding box center [710, 457] width 717 height 33
click at [562, 468] on p "I will guide the students through a story called Scrappy's Cookies and its told…" at bounding box center [710, 457] width 717 height 33
click at [532, 464] on p "I will guide the students through a story called Scrappy's Cookies and its told…" at bounding box center [710, 457] width 717 height 33
click at [821, 472] on p "I will guide the students through a story called Scrappy's Cookies and its told…" at bounding box center [710, 457] width 717 height 33
click at [427, 477] on p "I will guide the students through a story called Scrappy's Cookies and its told…" at bounding box center [710, 465] width 717 height 49
